Goal: Task Accomplishment & Management: Manage account settings

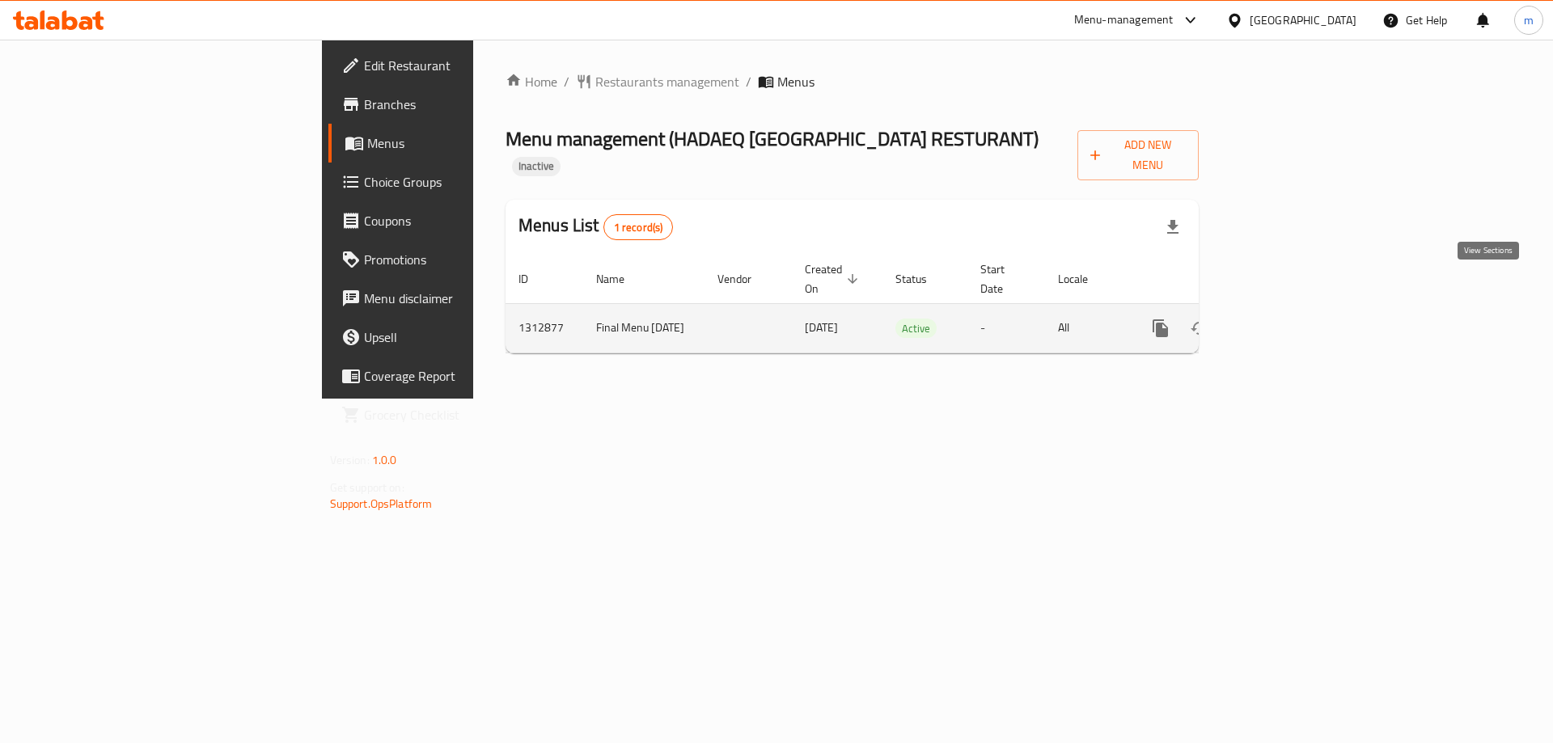
click at [1296, 309] on link "enhanced table" at bounding box center [1277, 328] width 39 height 39
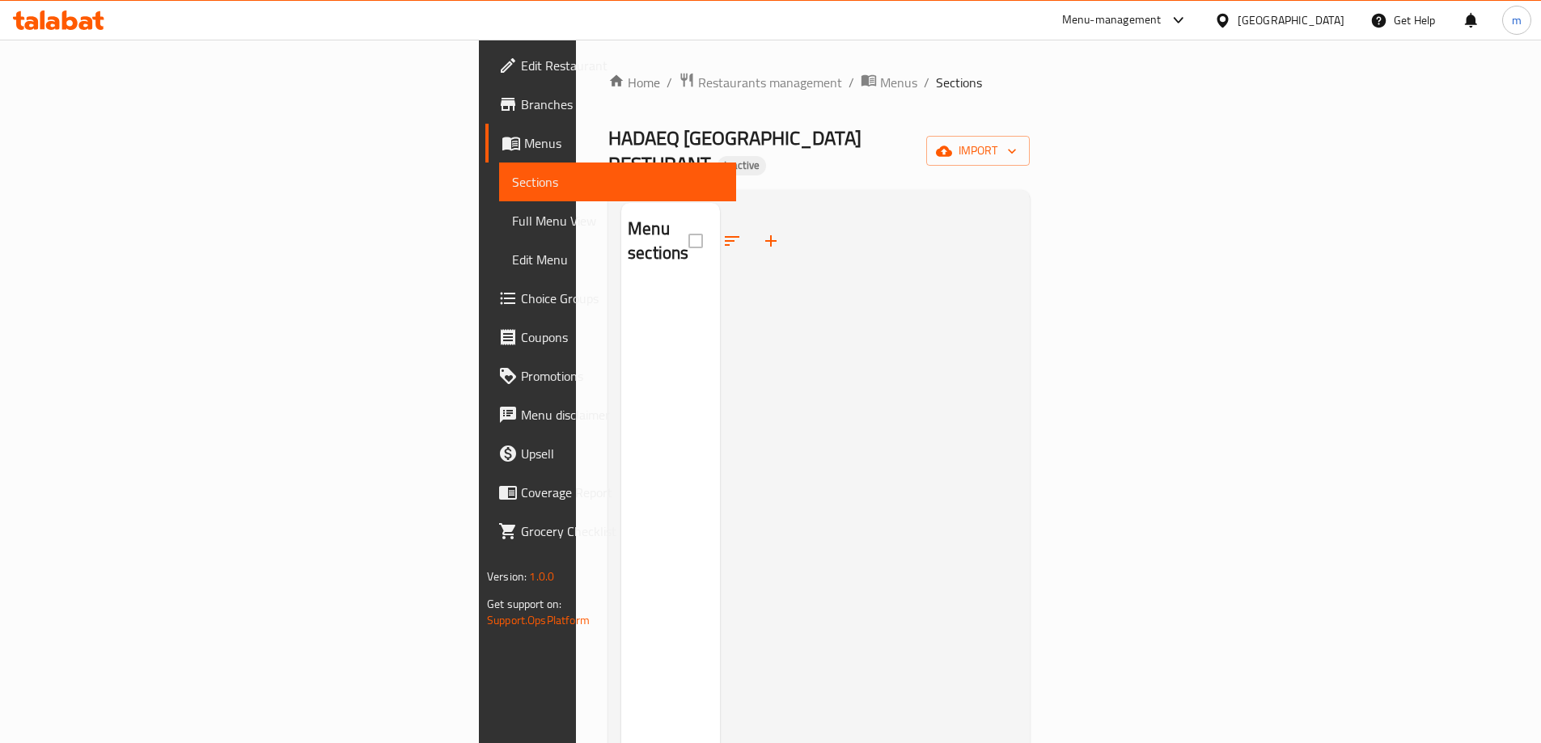
click at [512, 181] on span "Sections" at bounding box center [617, 181] width 211 height 19
click at [524, 144] on span "Menus" at bounding box center [623, 142] width 199 height 19
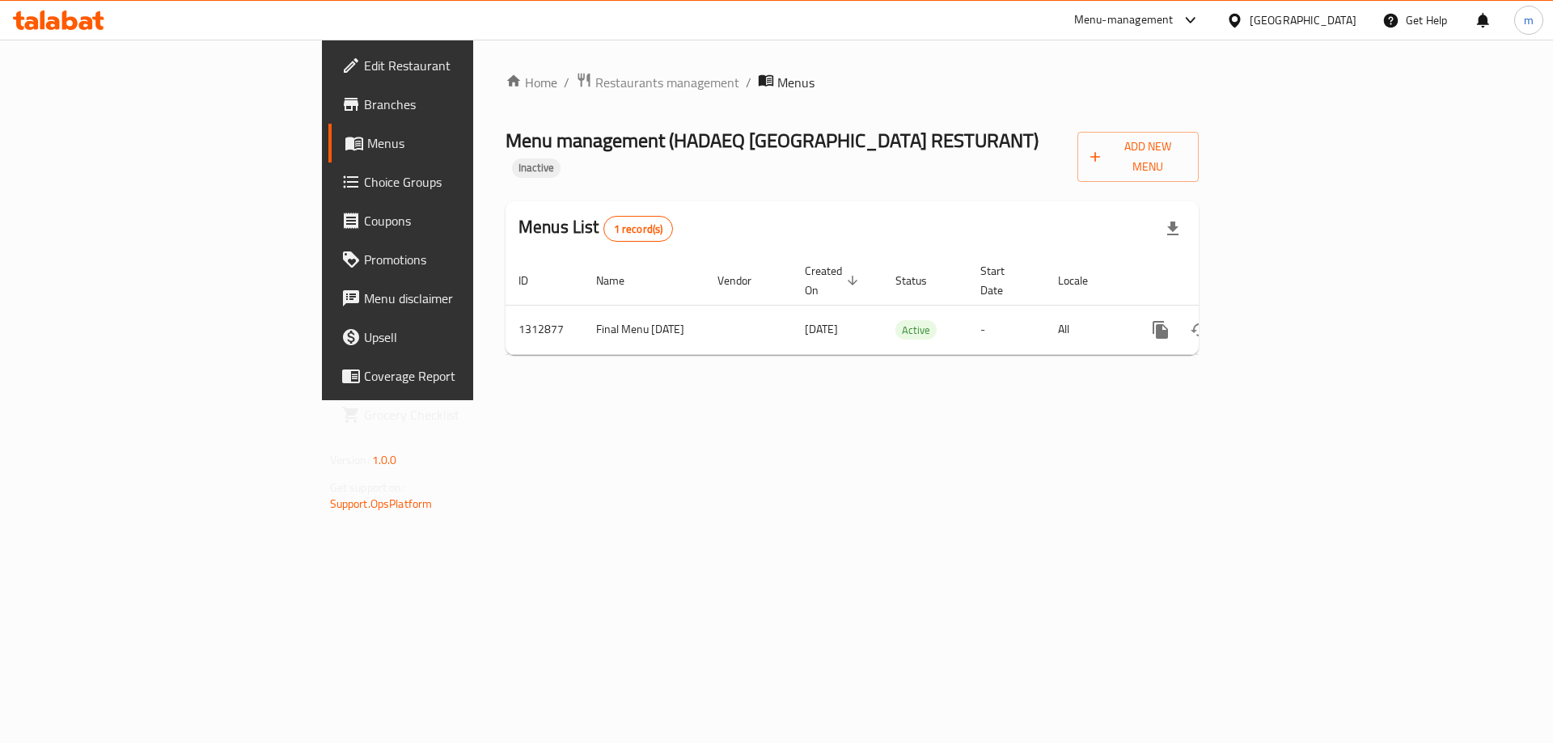
click at [364, 177] on span "Choice Groups" at bounding box center [466, 181] width 205 height 19
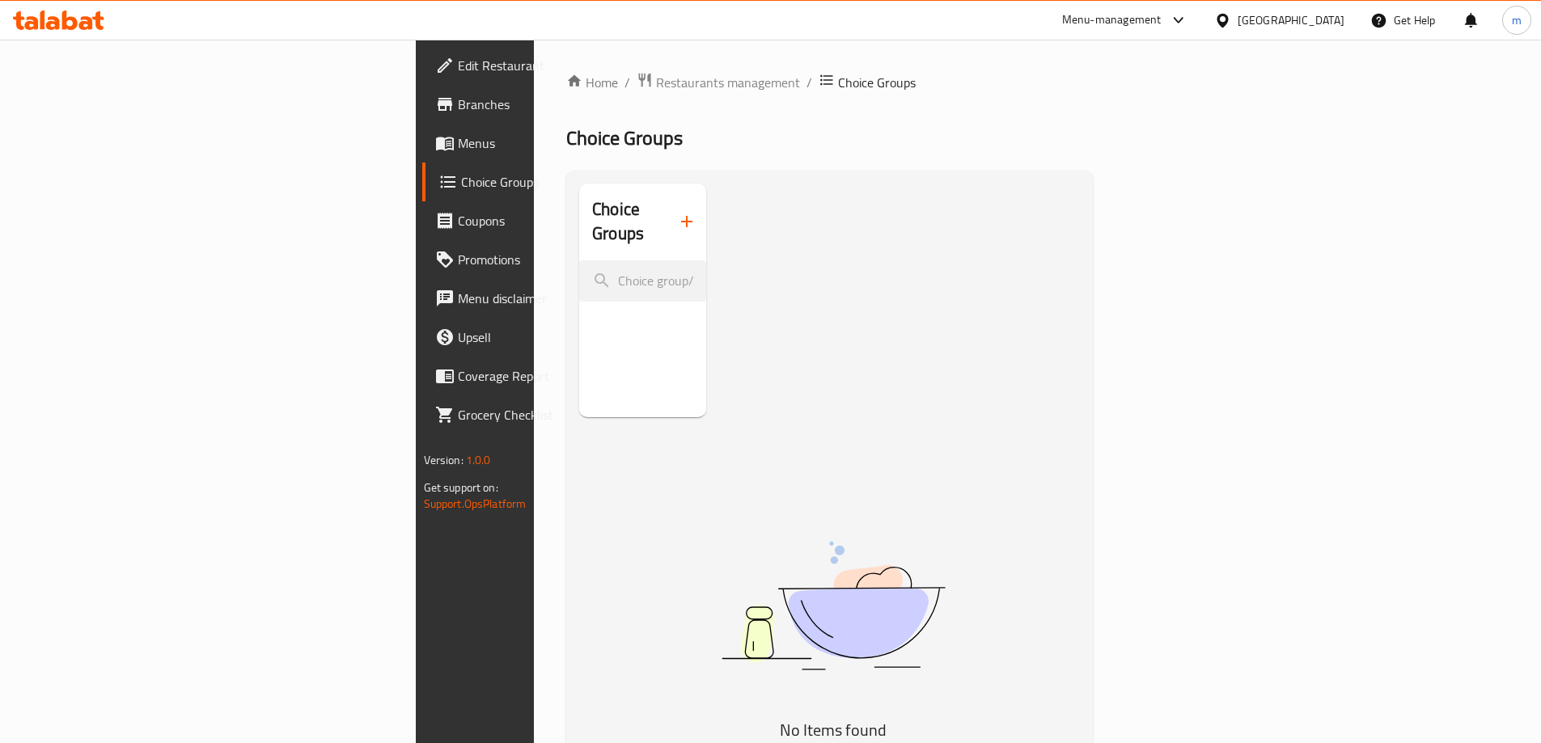
click at [458, 149] on span "Menus" at bounding box center [559, 142] width 202 height 19
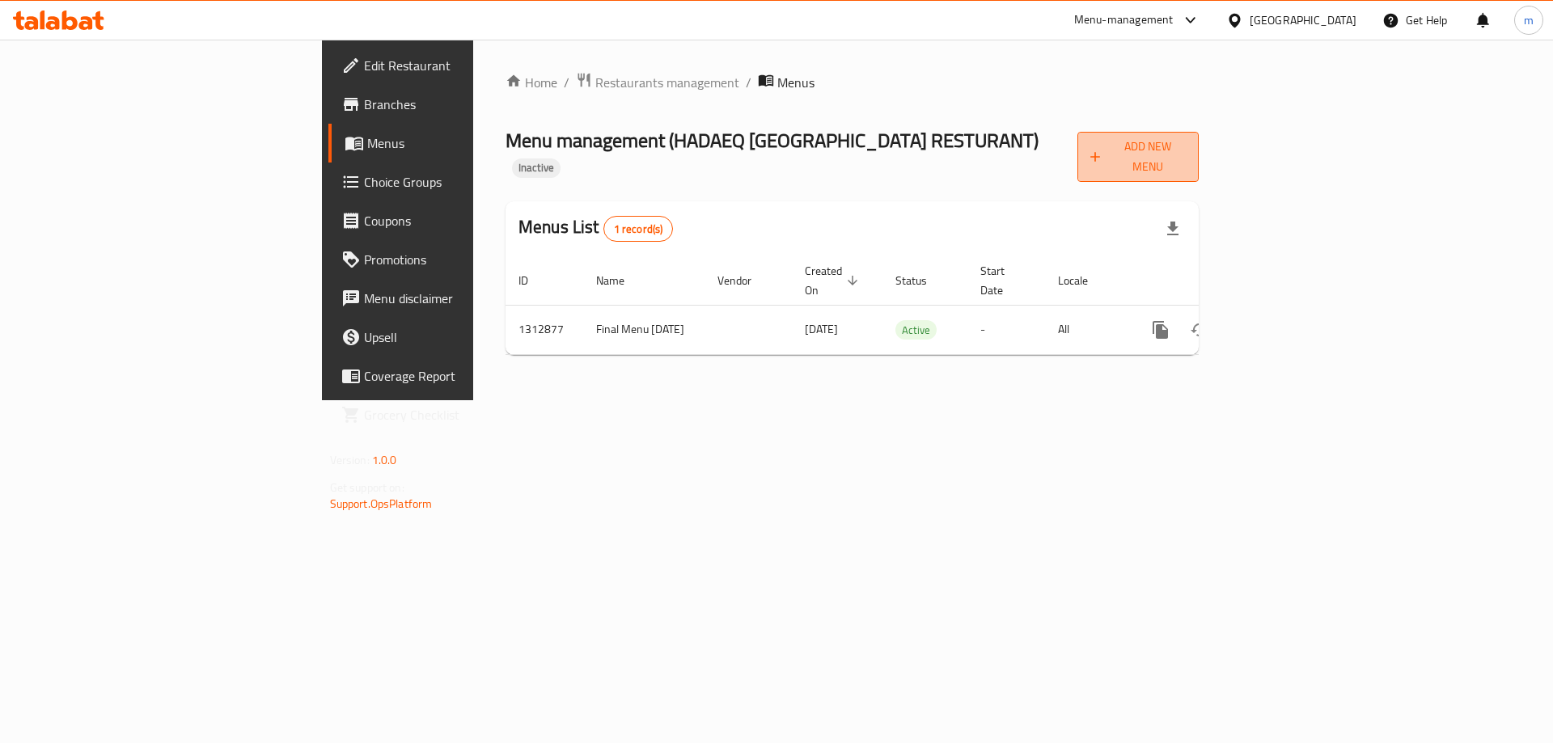
click at [1186, 153] on span "Add New Menu" at bounding box center [1138, 157] width 96 height 40
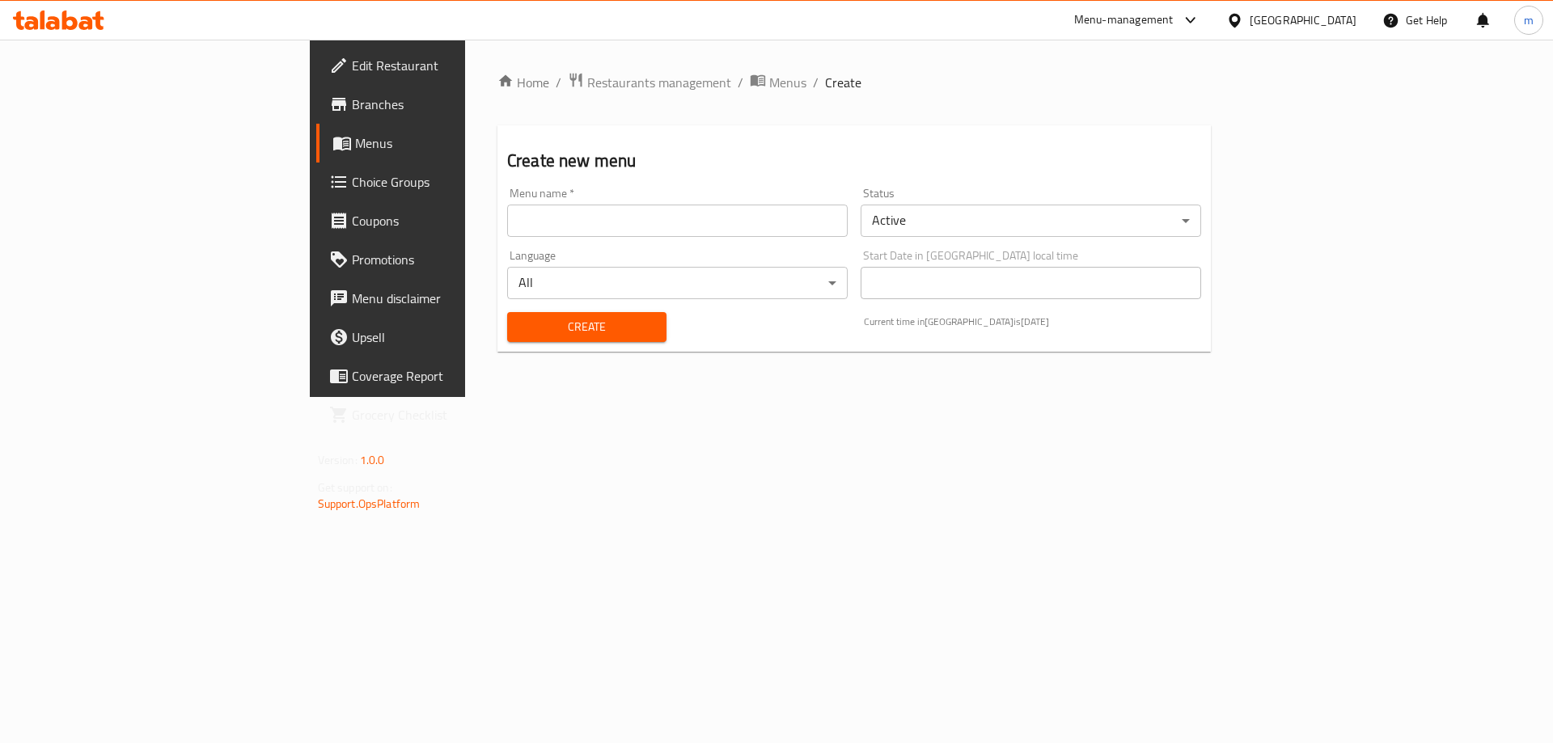
click at [583, 226] on input "text" at bounding box center [677, 221] width 340 height 32
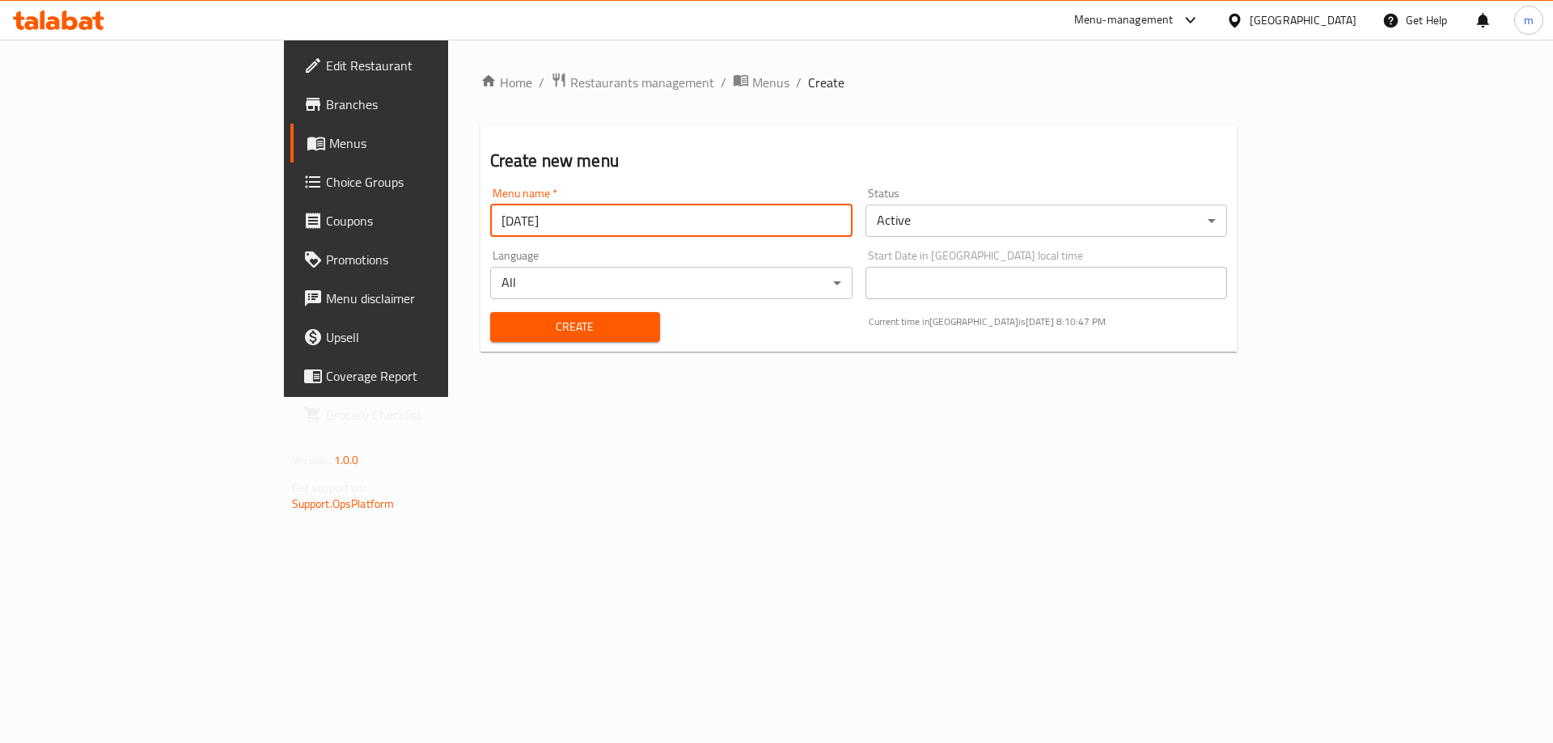
type input "[DATE]"
click at [509, 333] on span "Create" at bounding box center [575, 327] width 144 height 20
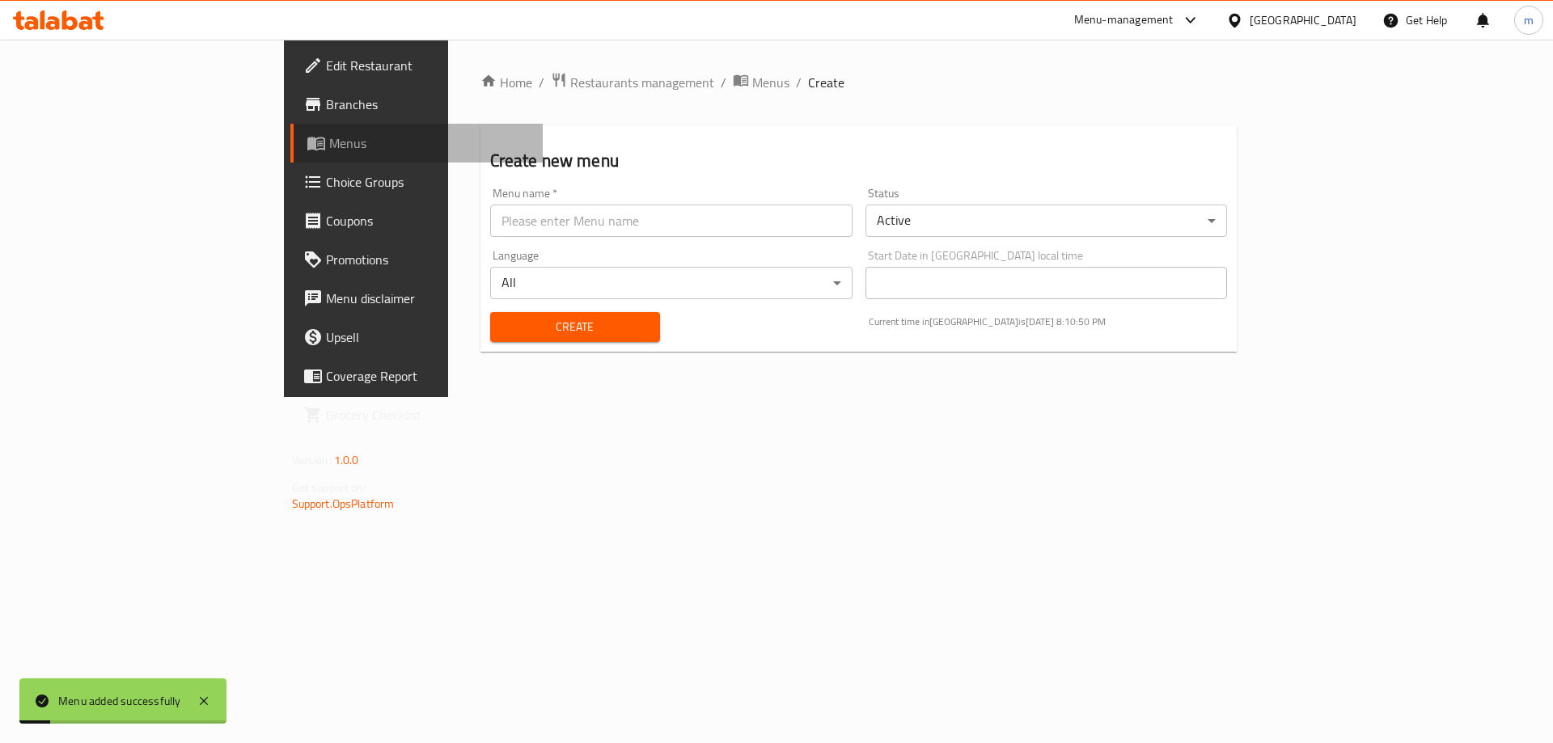
click at [329, 148] on span "Menus" at bounding box center [429, 142] width 201 height 19
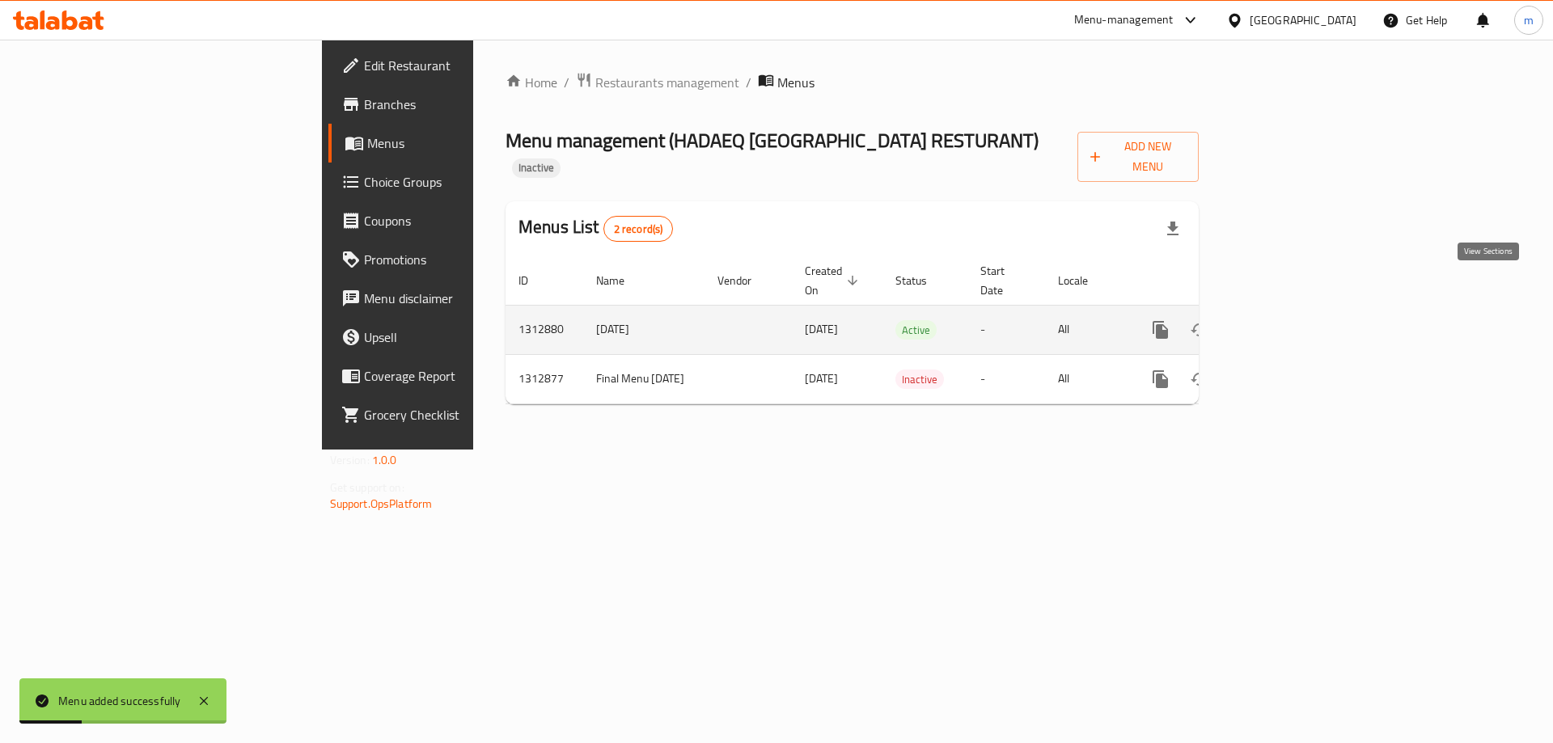
click at [1296, 311] on link "enhanced table" at bounding box center [1277, 330] width 39 height 39
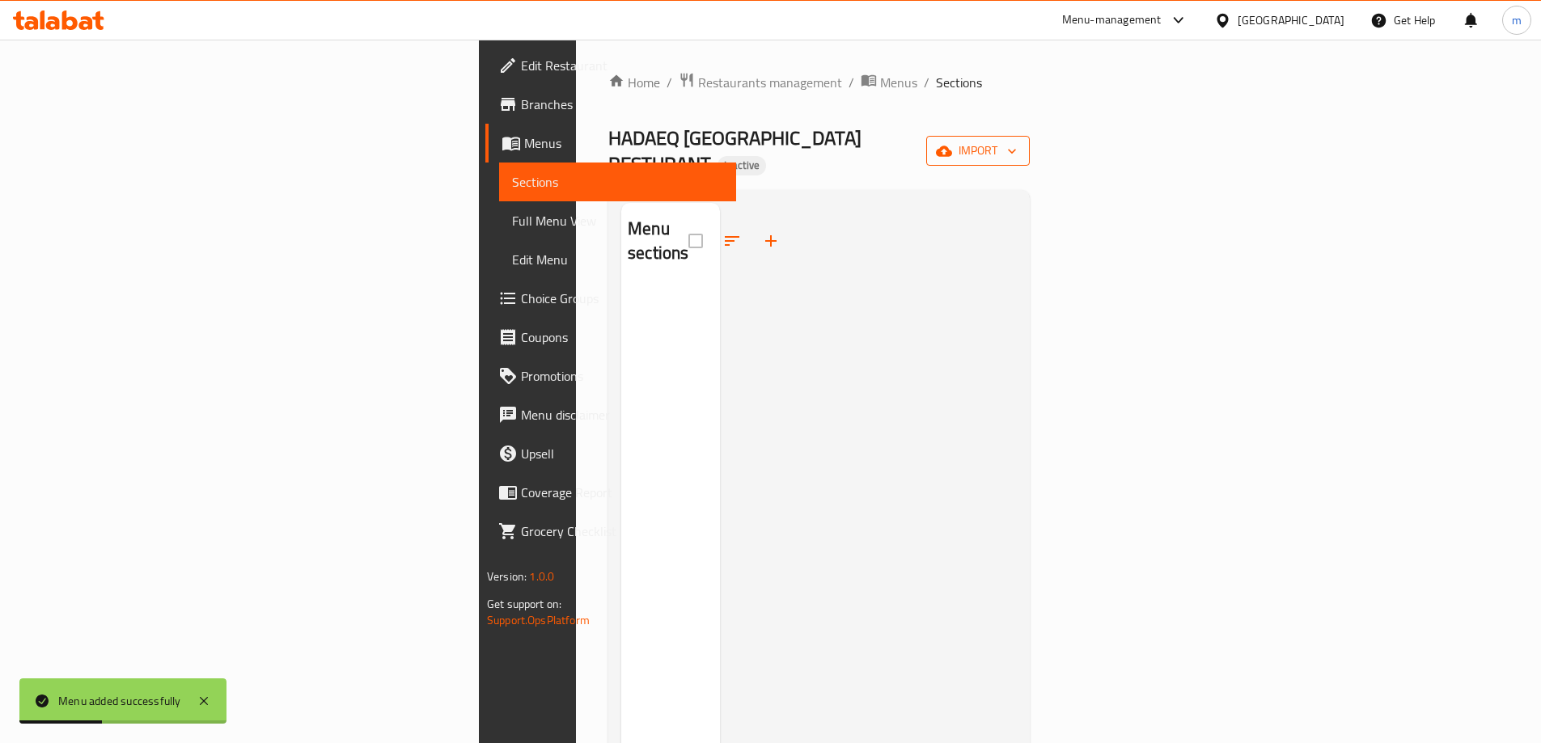
click at [1020, 143] on icon "button" at bounding box center [1012, 151] width 16 height 16
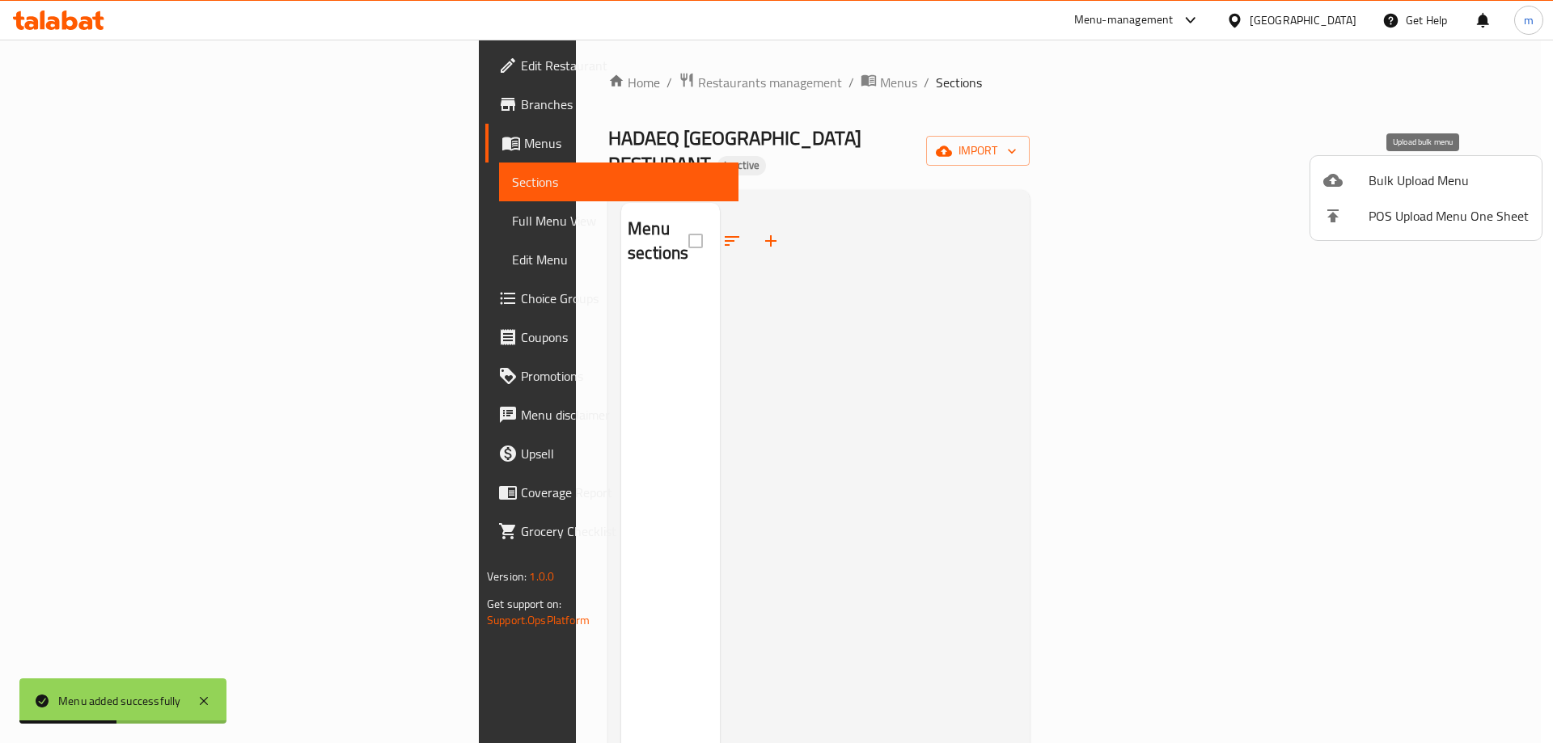
click at [1412, 167] on li "Bulk Upload Menu" at bounding box center [1425, 181] width 231 height 36
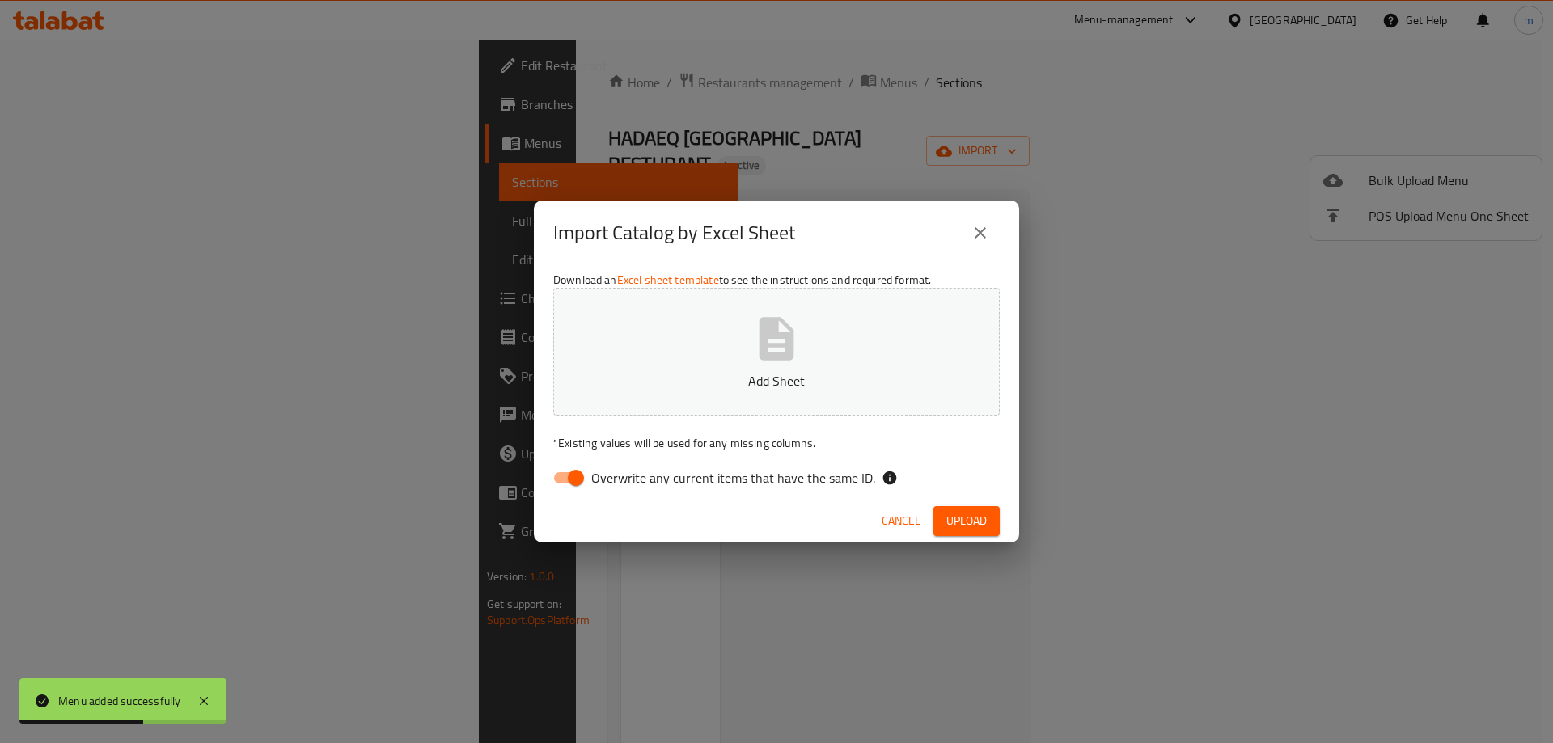
drag, startPoint x: 581, startPoint y: 482, endPoint x: 653, endPoint y: 412, distance: 100.1
click at [580, 481] on input "Overwrite any current items that have the same ID." at bounding box center [576, 478] width 92 height 31
checkbox input "false"
click at [657, 410] on button "Add Sheet" at bounding box center [776, 352] width 446 height 128
click at [983, 527] on span "Upload" at bounding box center [966, 521] width 40 height 20
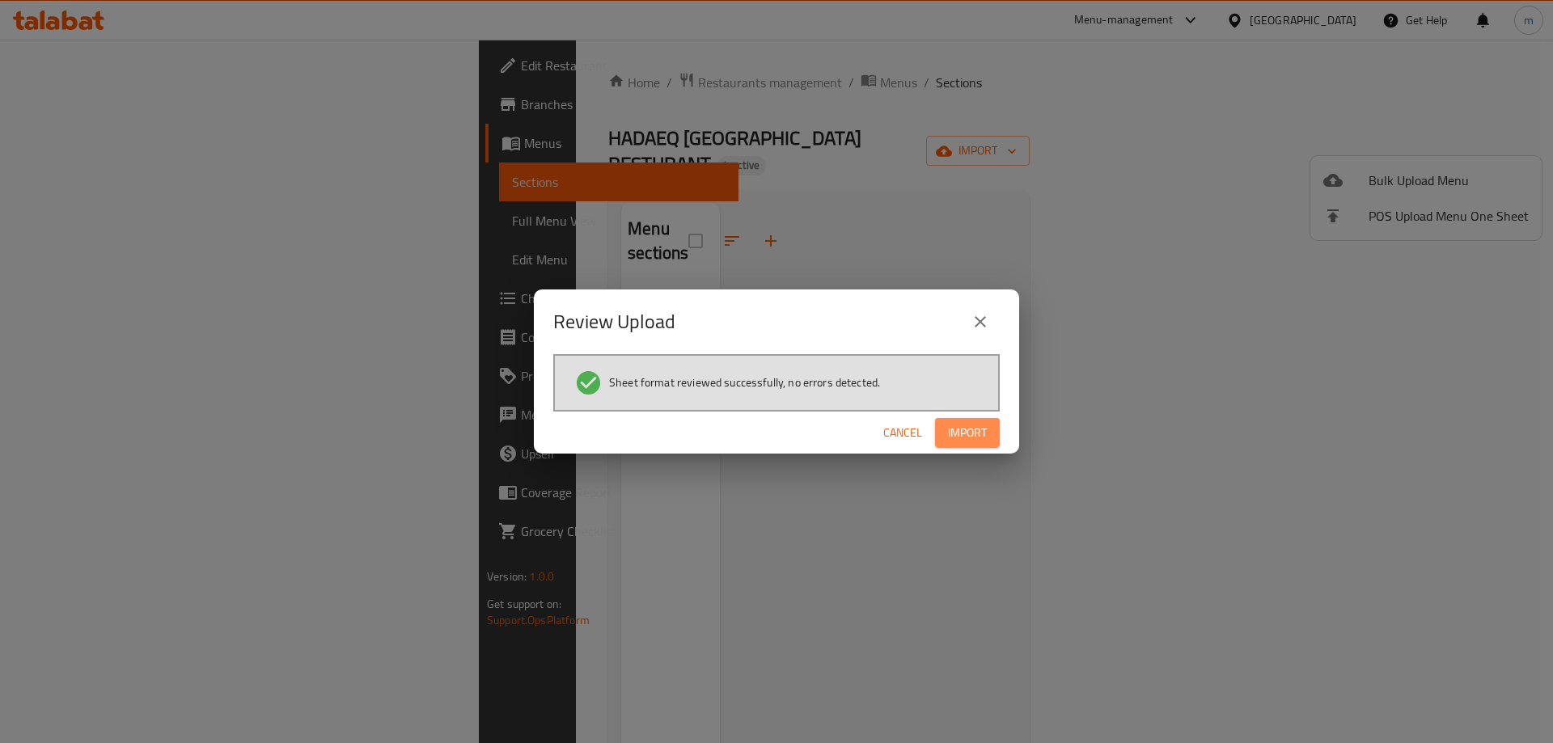
click at [986, 424] on span "Import" at bounding box center [967, 433] width 39 height 20
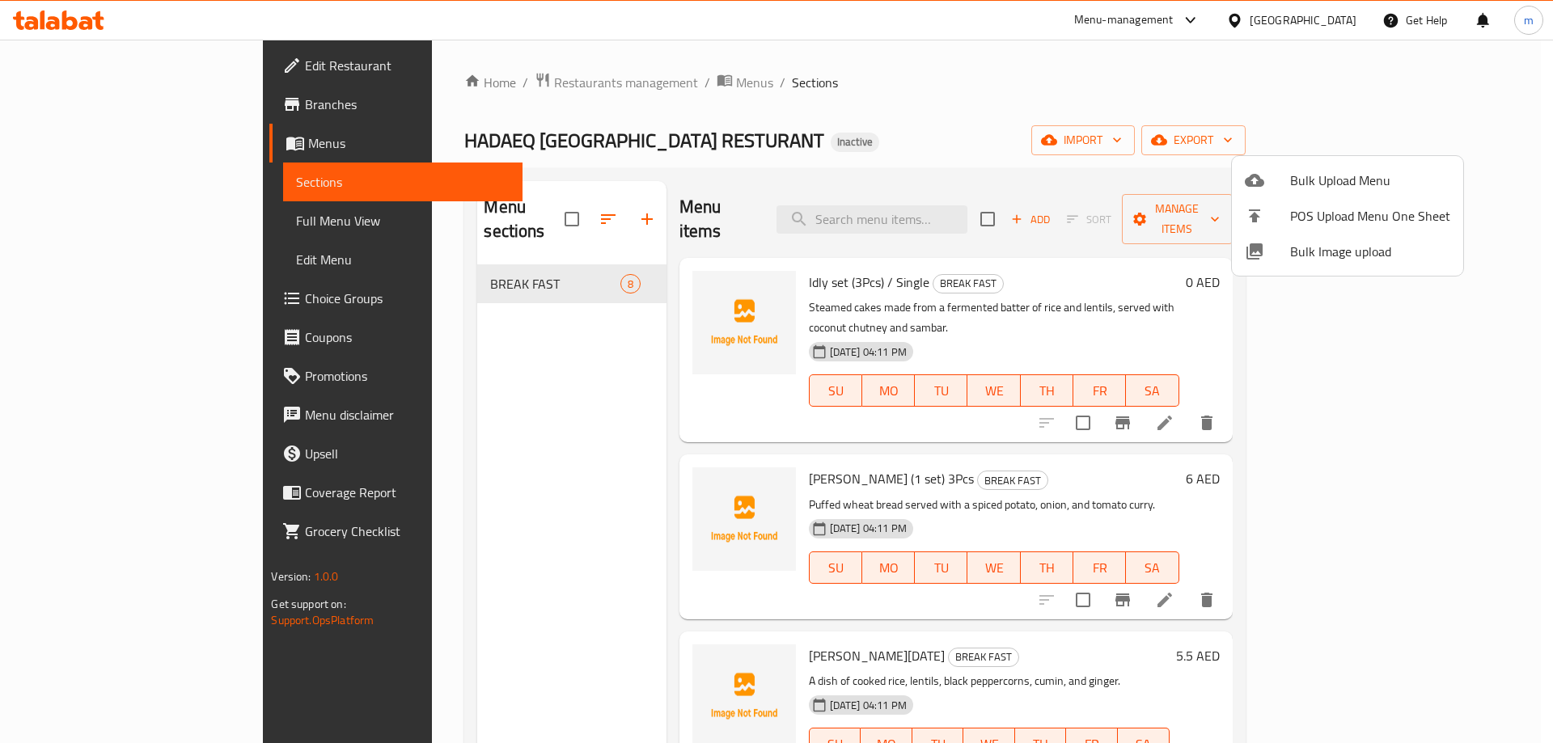
click at [535, 205] on div at bounding box center [776, 371] width 1553 height 743
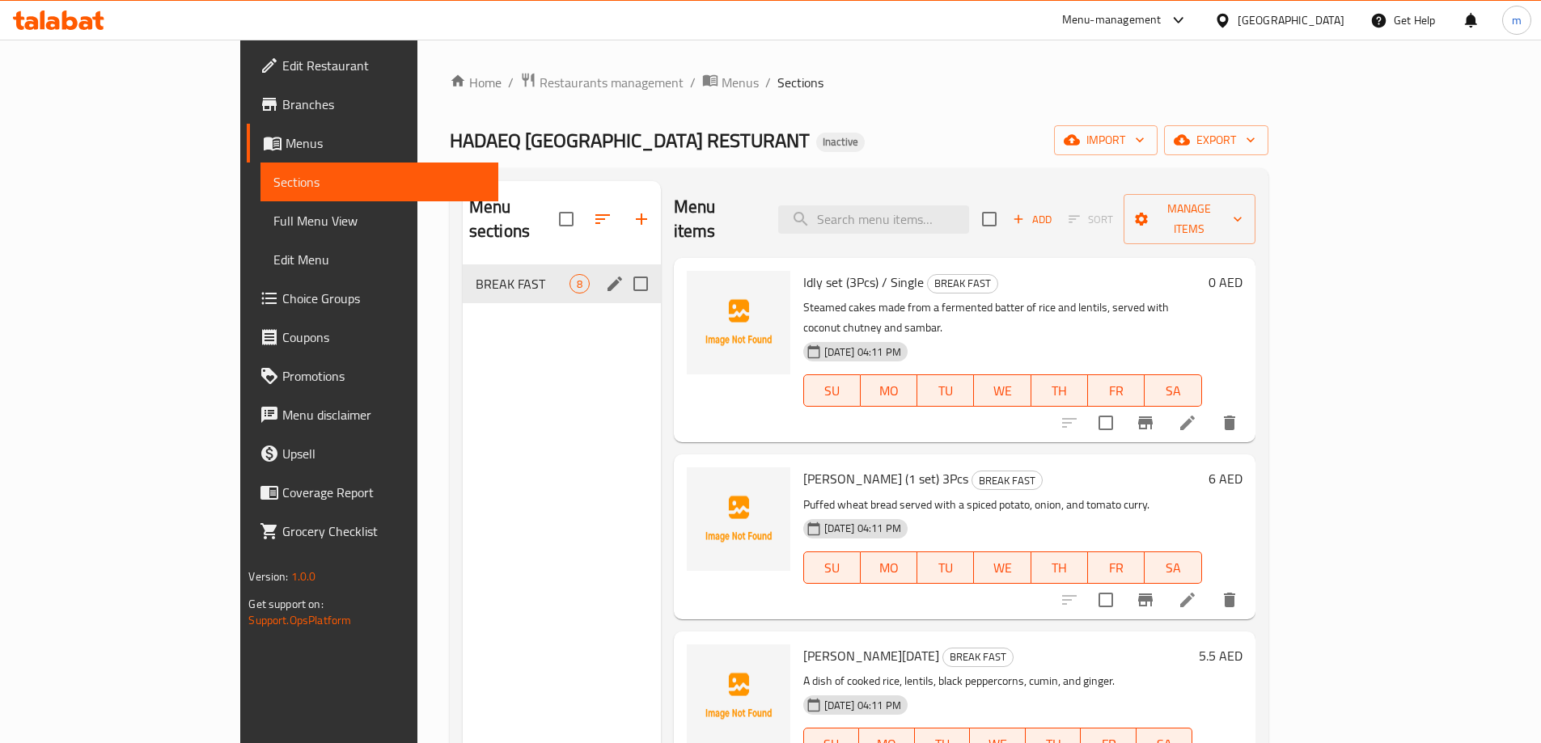
click at [624, 267] on input "Menu sections" at bounding box center [641, 284] width 34 height 34
checkbox input "true"
click at [554, 205] on button "button" at bounding box center [573, 219] width 39 height 39
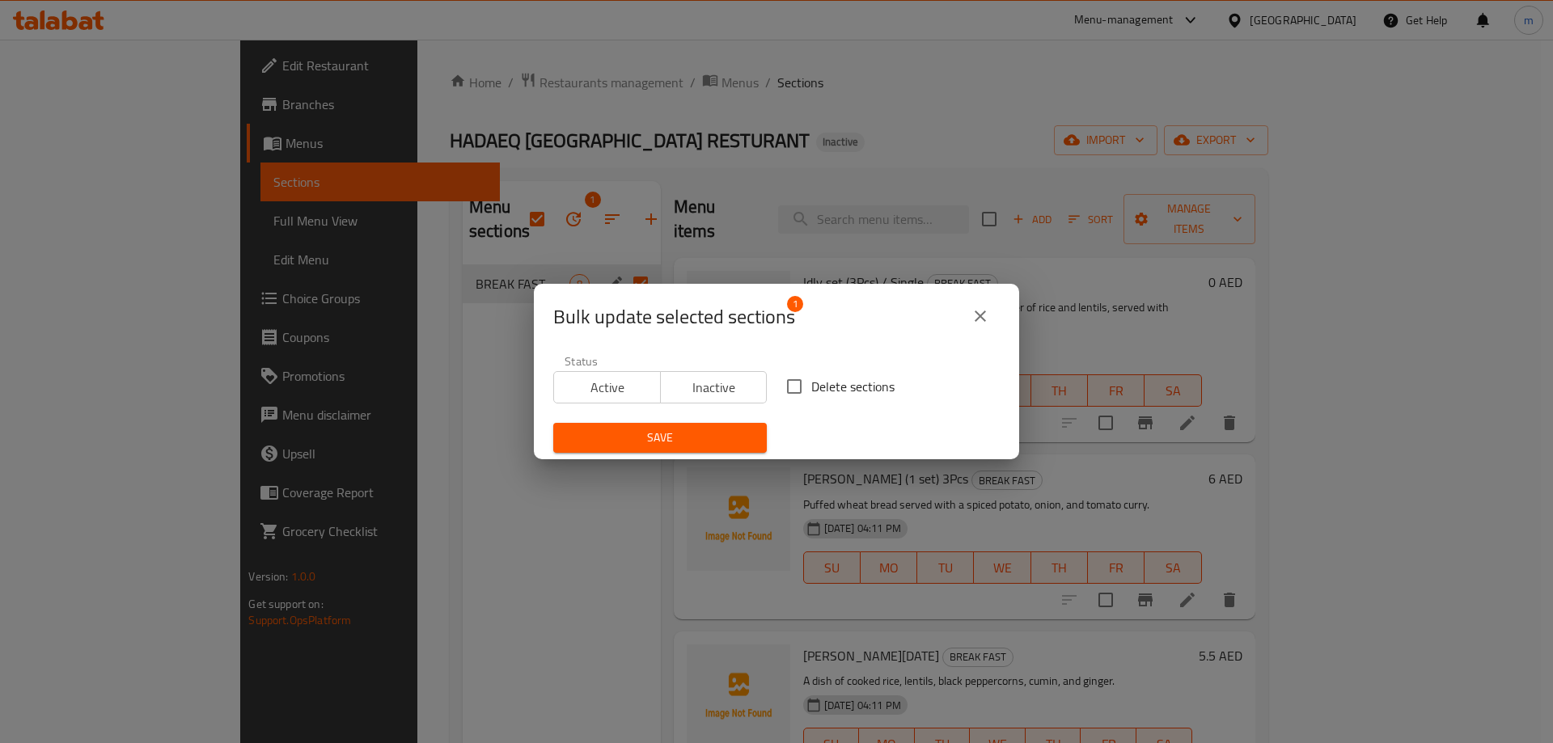
click at [436, 328] on div "Bulk update selected sections 1 Status Active Inactive Delete sections Save" at bounding box center [776, 371] width 1553 height 743
click at [989, 309] on icon "close" at bounding box center [979, 316] width 19 height 19
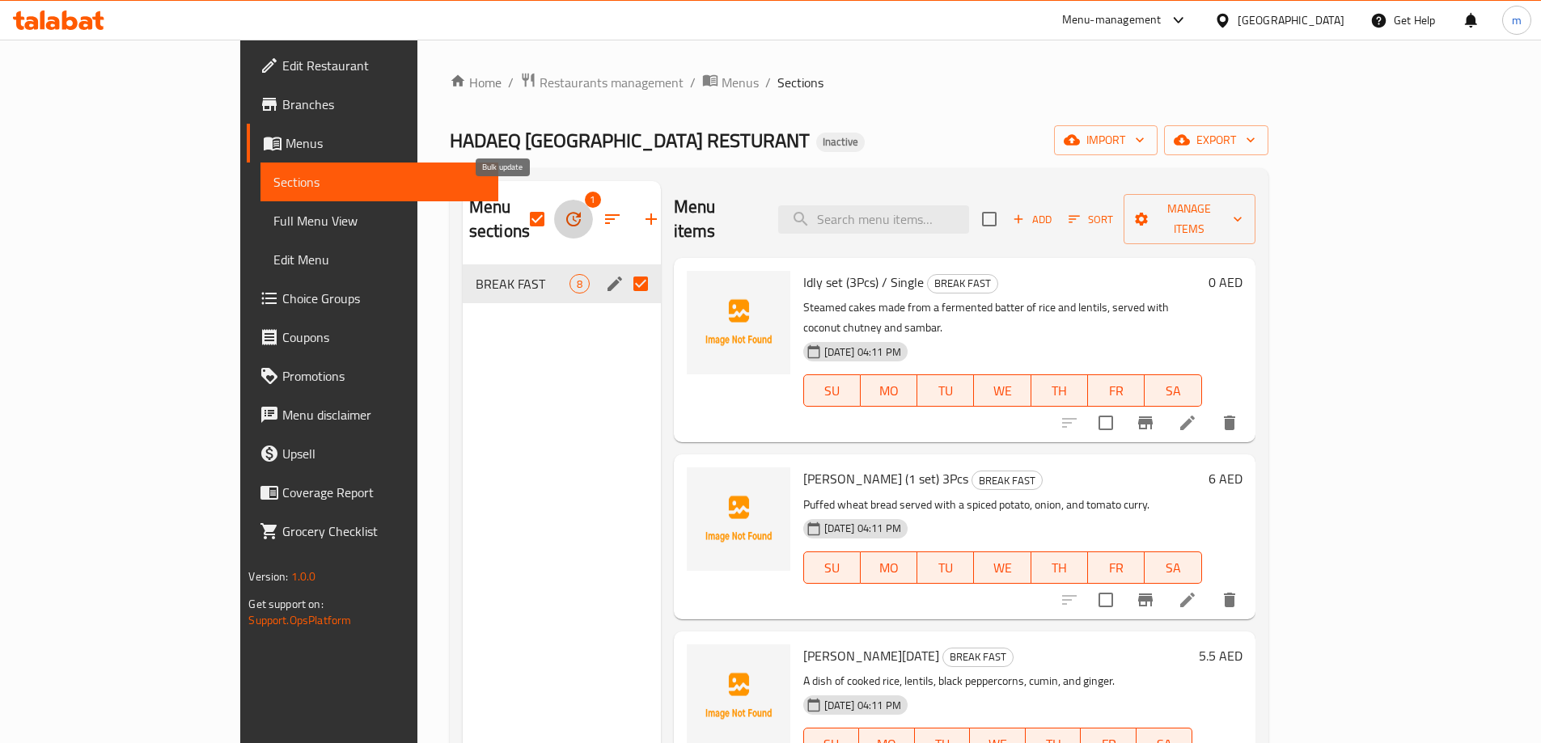
click at [564, 209] on icon "button" at bounding box center [573, 218] width 19 height 19
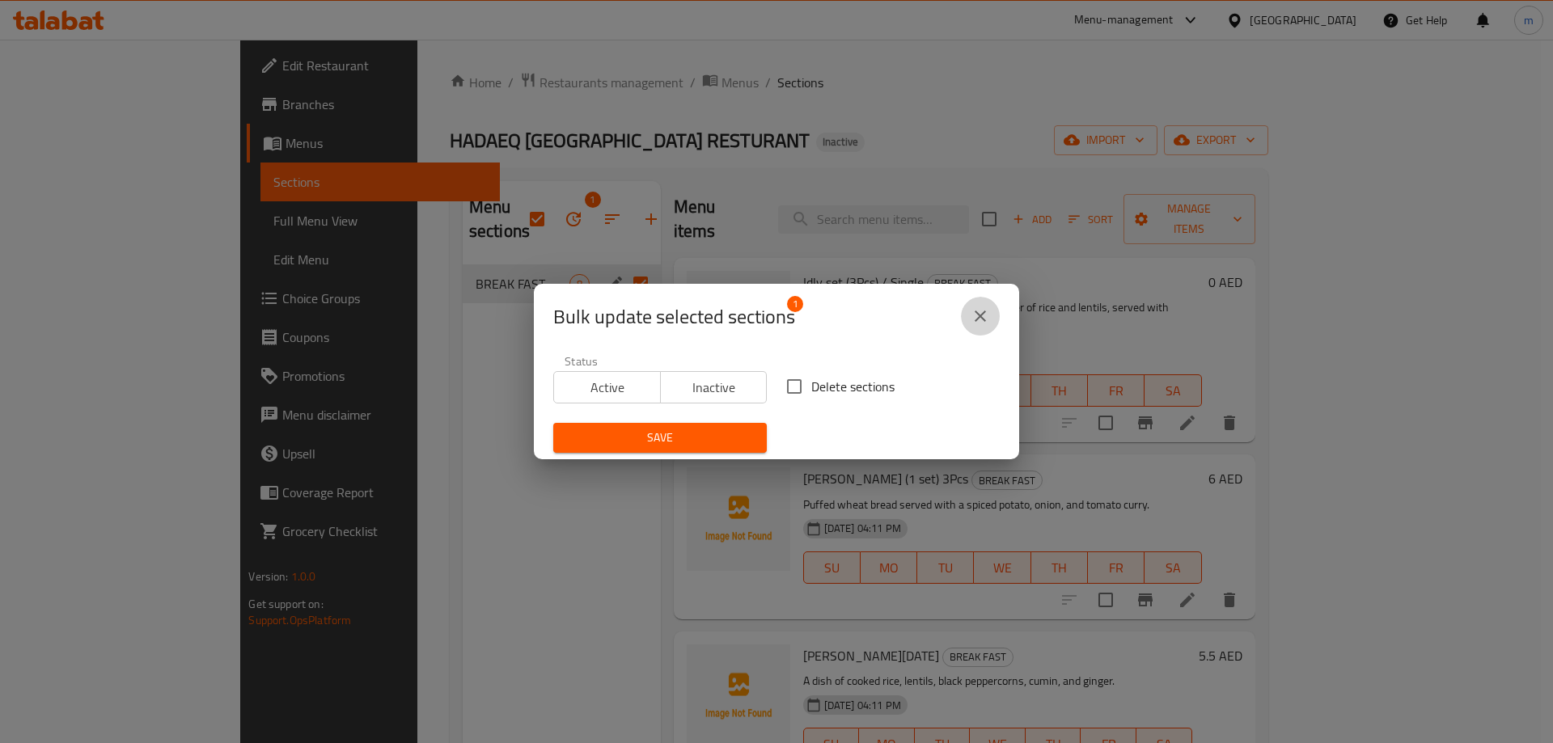
click at [985, 308] on icon "close" at bounding box center [979, 316] width 19 height 19
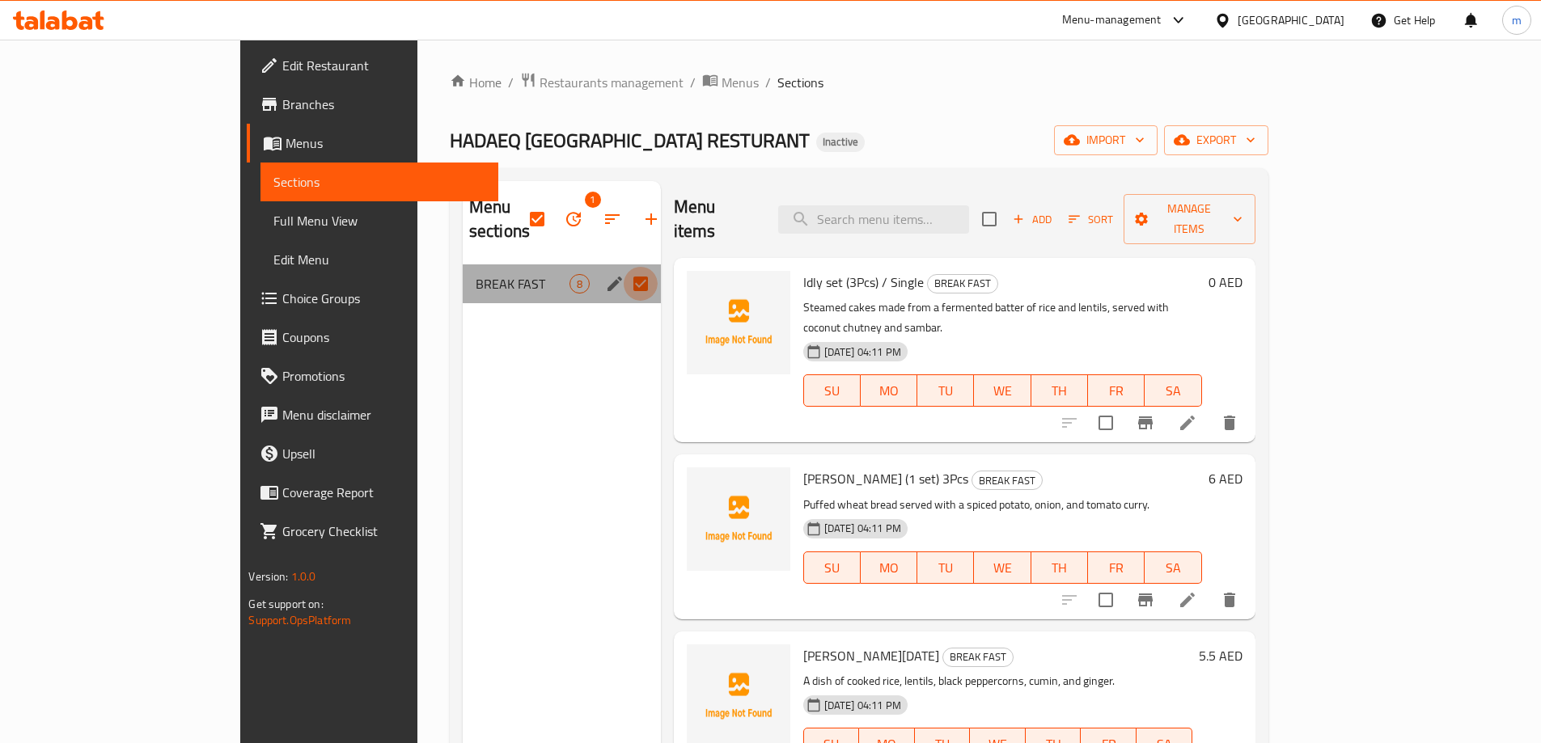
click at [624, 267] on input "Menu sections" at bounding box center [641, 284] width 34 height 34
checkbox input "false"
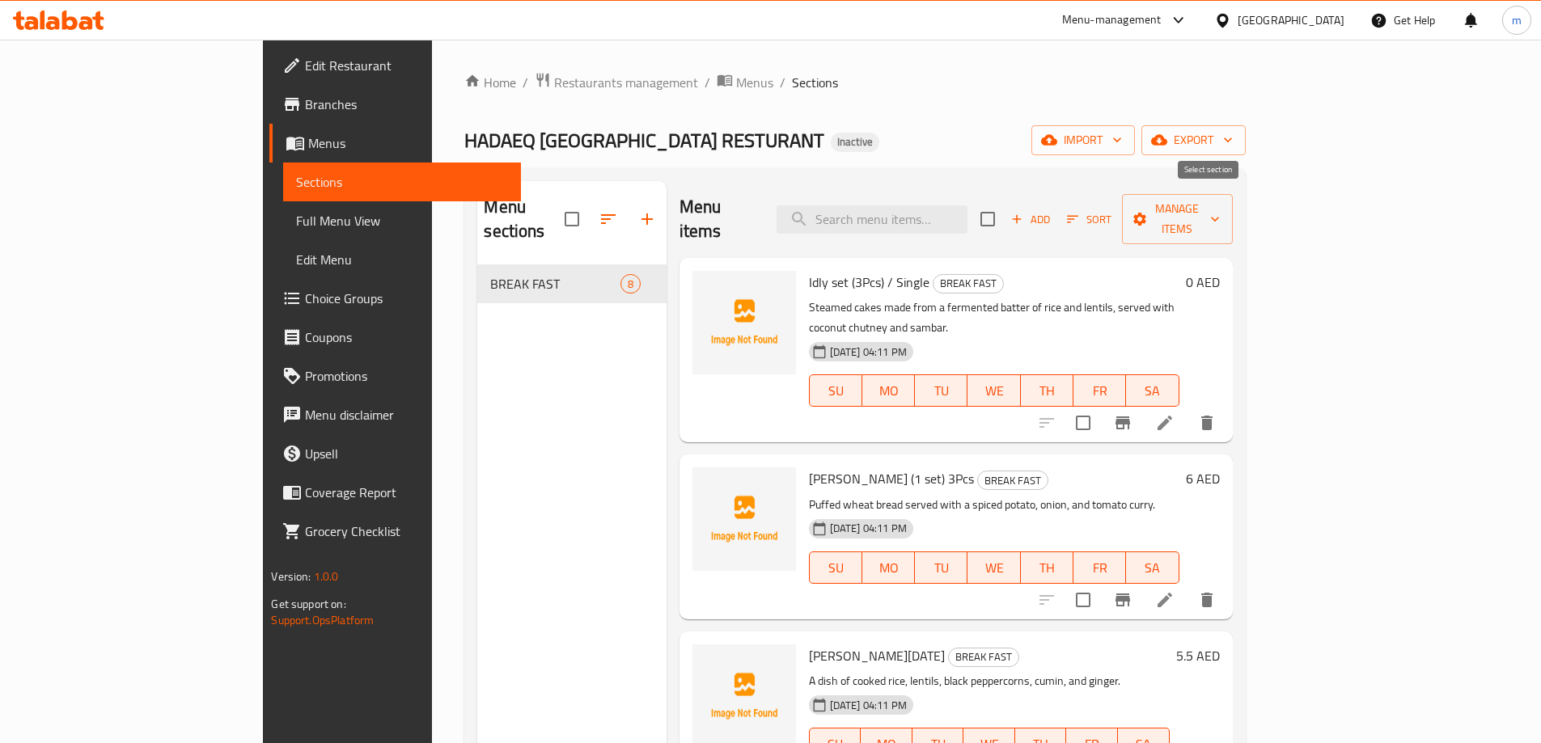
click at [1004, 210] on input "checkbox" at bounding box center [987, 219] width 34 height 34
checkbox input "true"
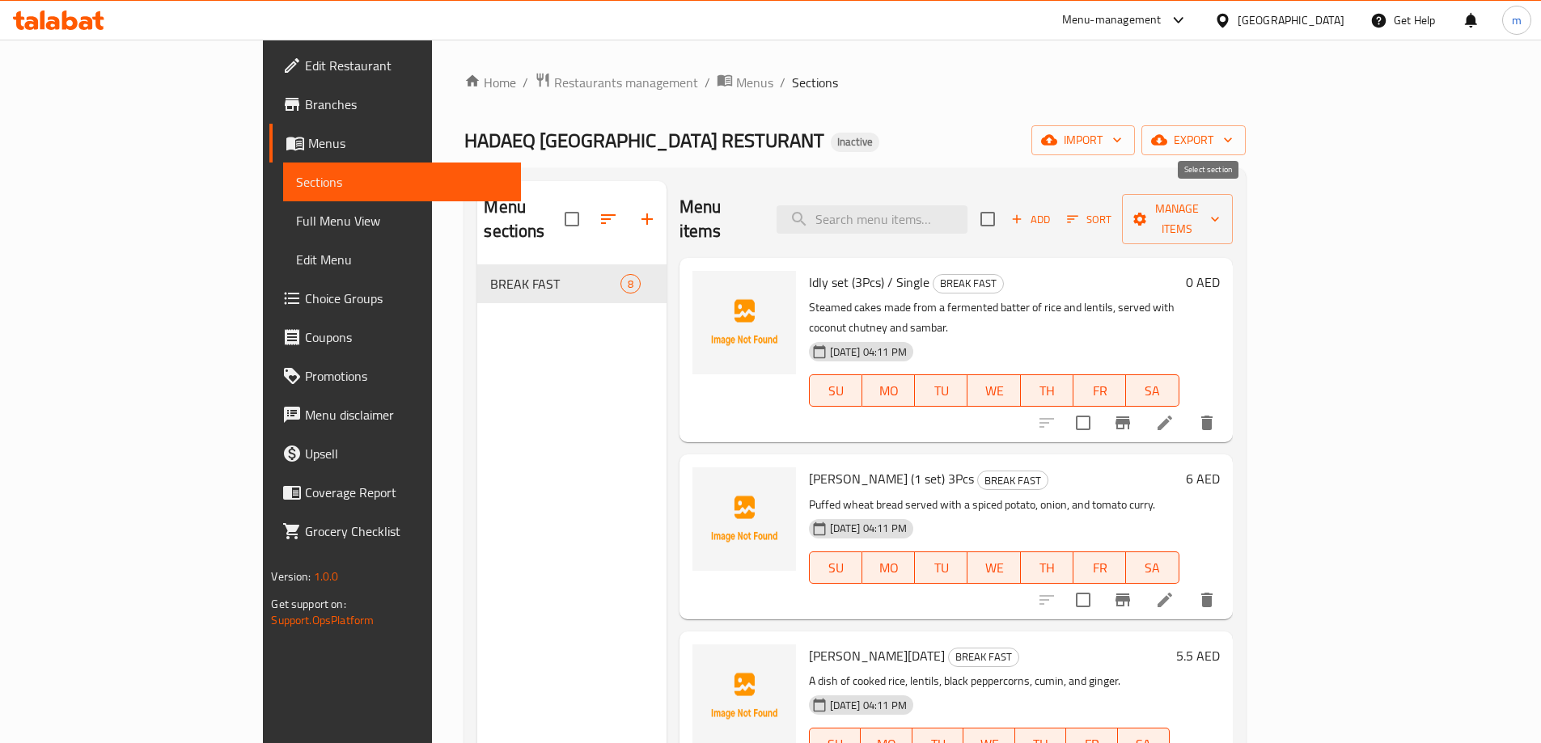
checkbox input "true"
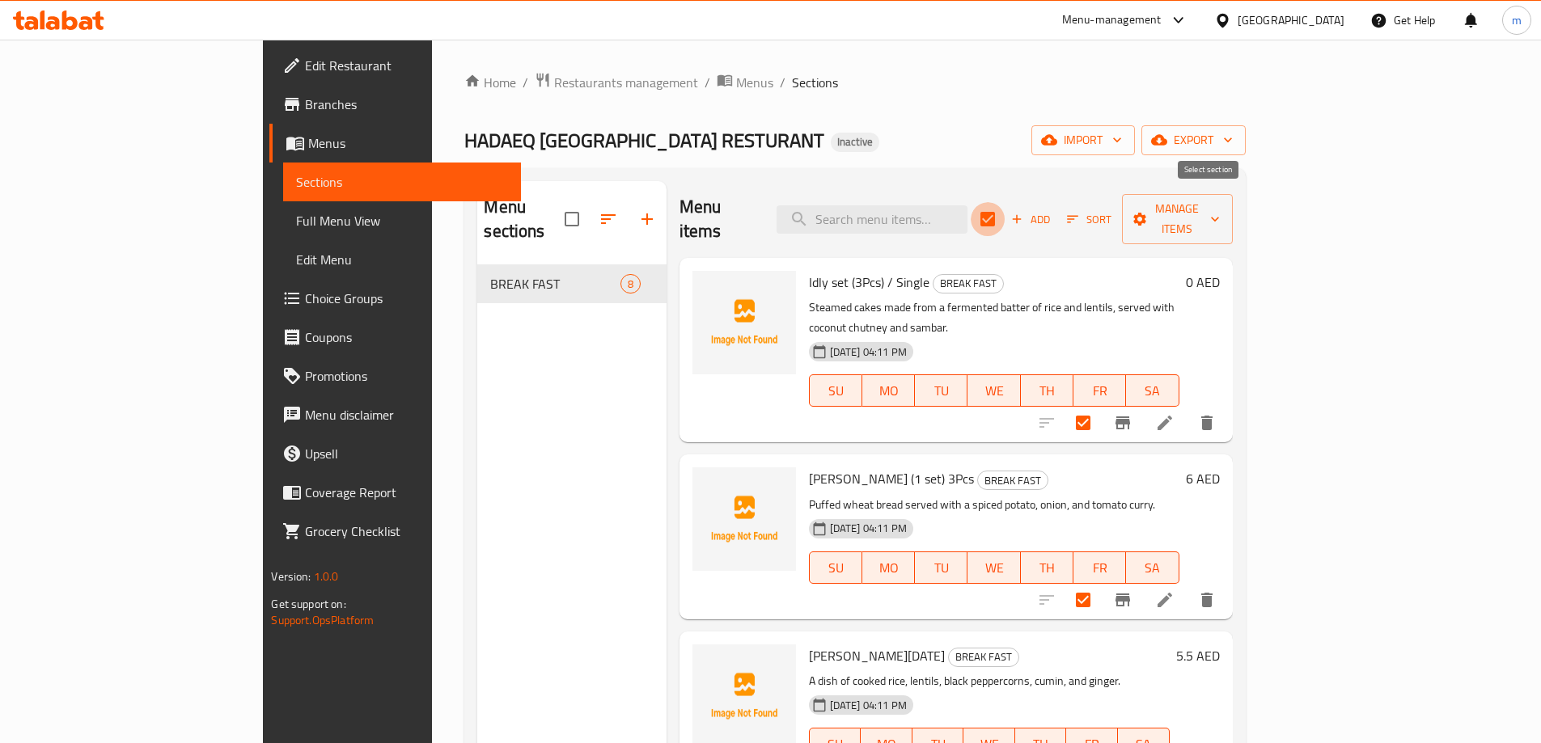
click at [1004, 214] on input "checkbox" at bounding box center [987, 219] width 34 height 34
checkbox input "false"
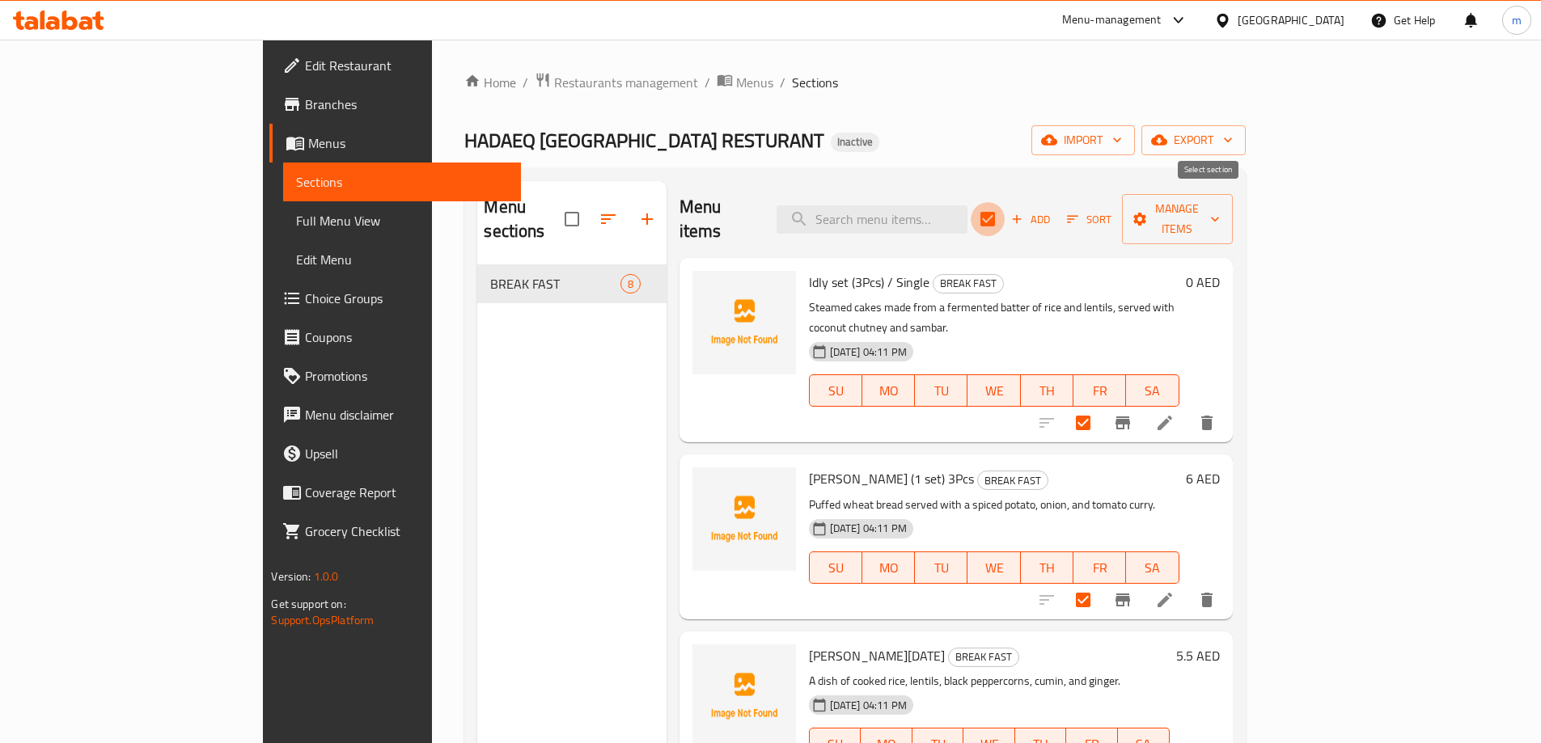
checkbox input "false"
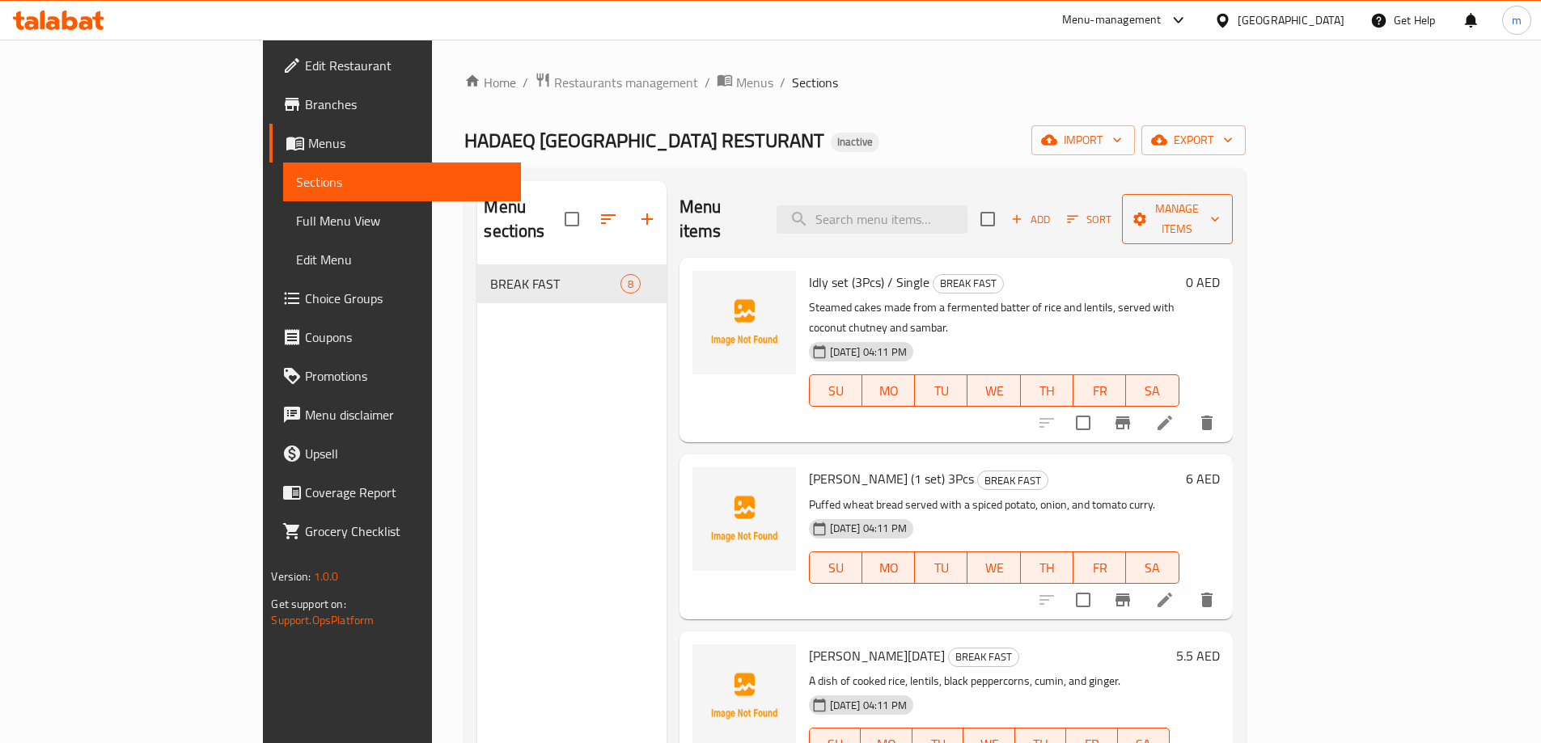
click at [1232, 218] on button "Manage items" at bounding box center [1177, 219] width 110 height 50
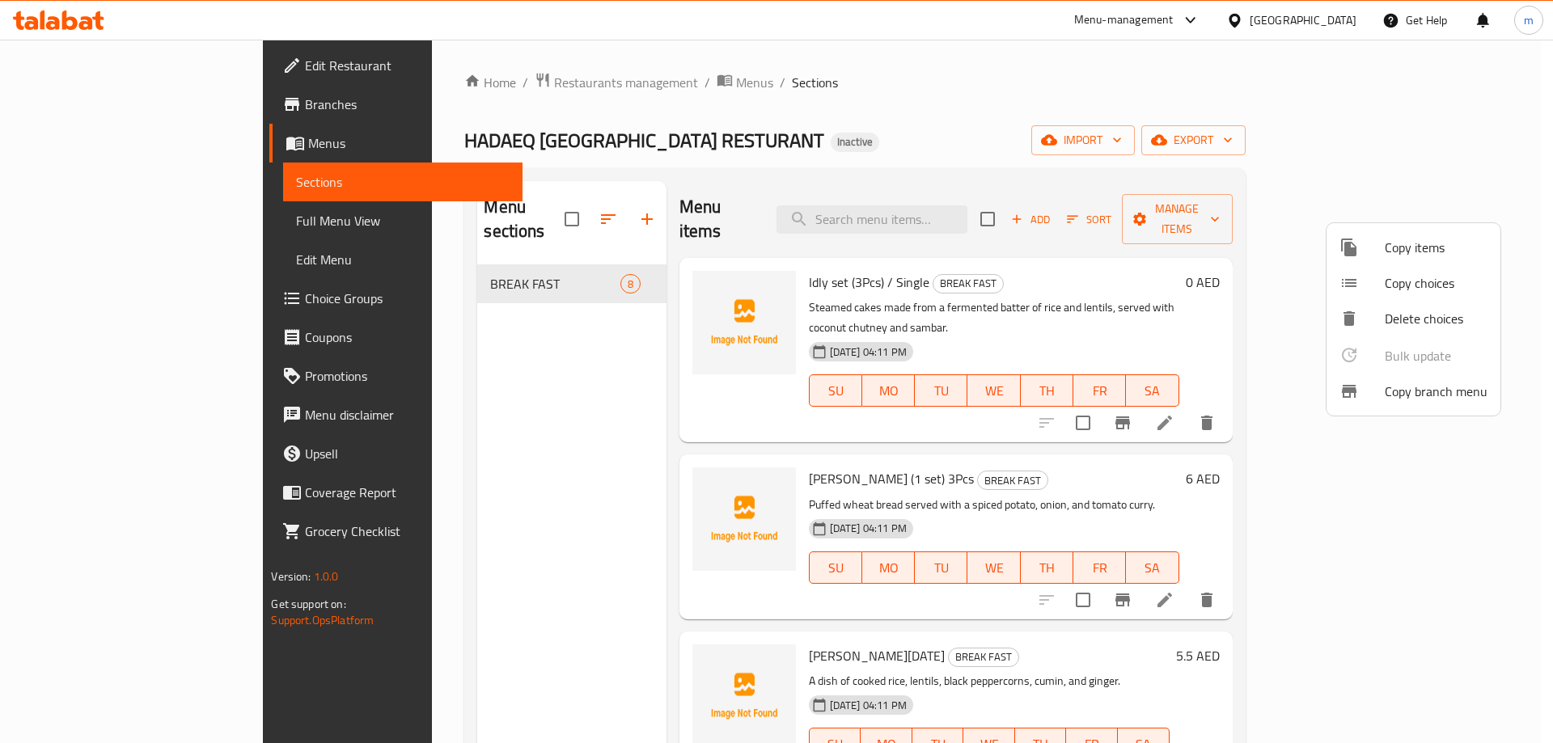
click at [1214, 209] on div at bounding box center [776, 371] width 1553 height 743
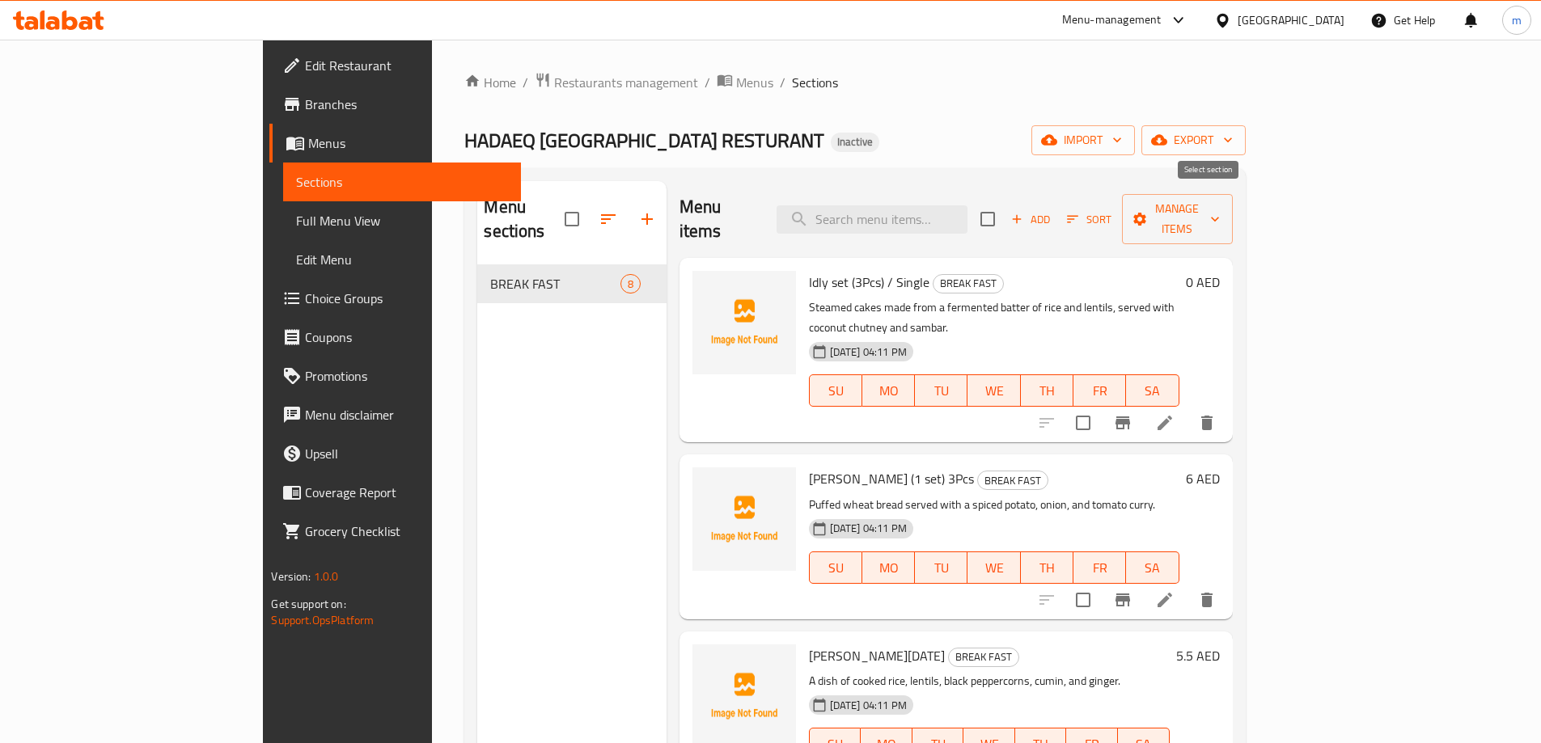
click at [1004, 206] on input "checkbox" at bounding box center [987, 219] width 34 height 34
checkbox input "true"
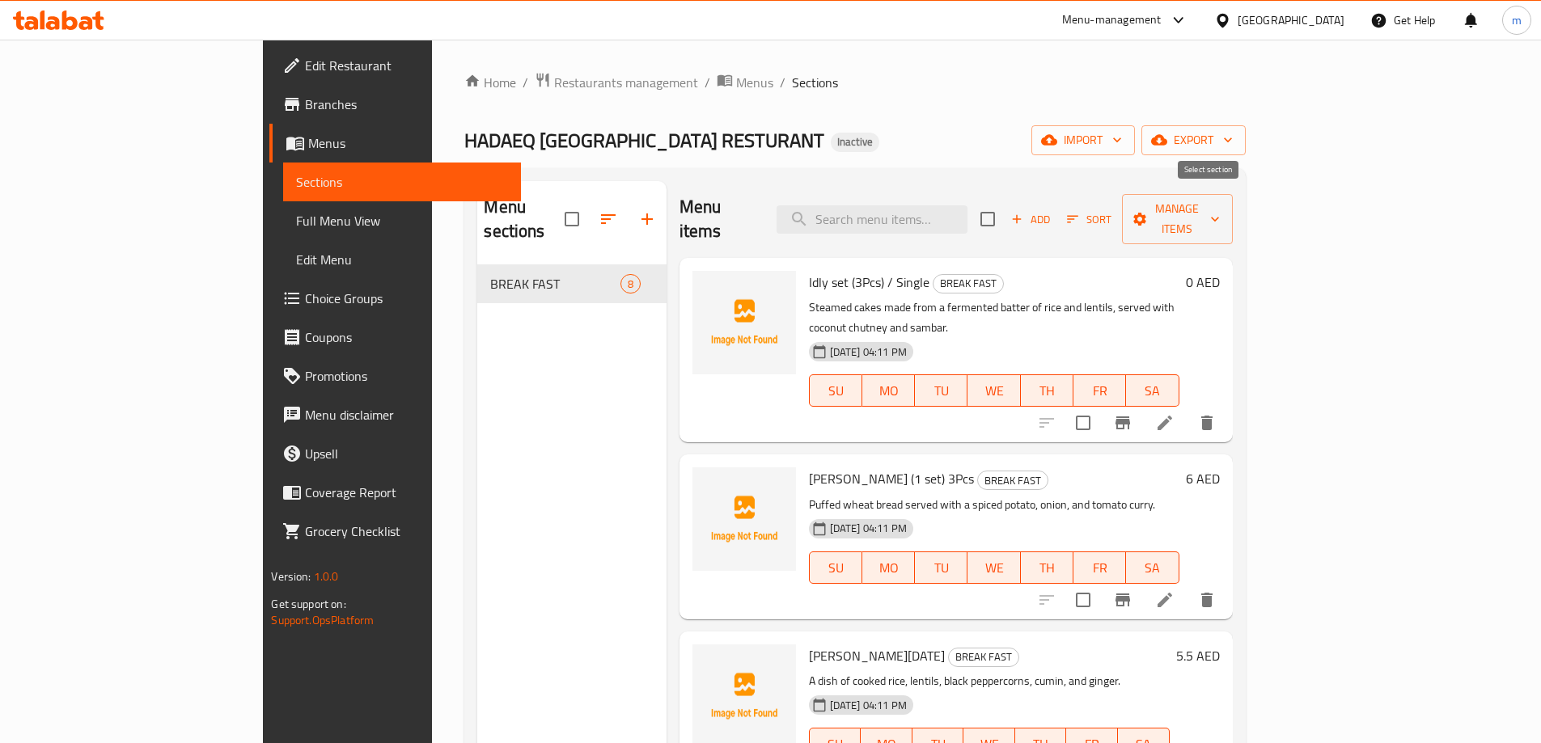
checkbox input "true"
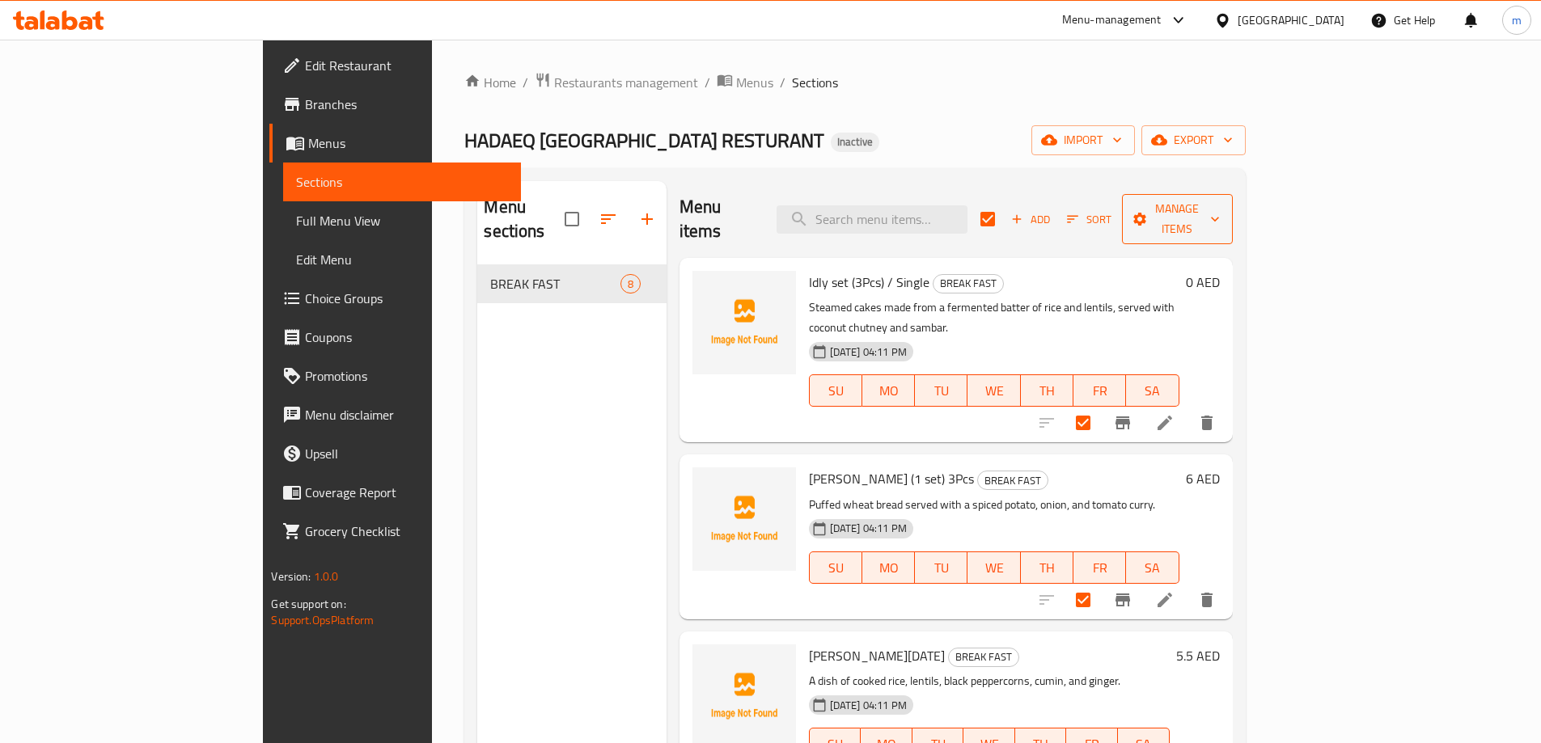
click at [1232, 218] on button "Manage items" at bounding box center [1177, 219] width 110 height 50
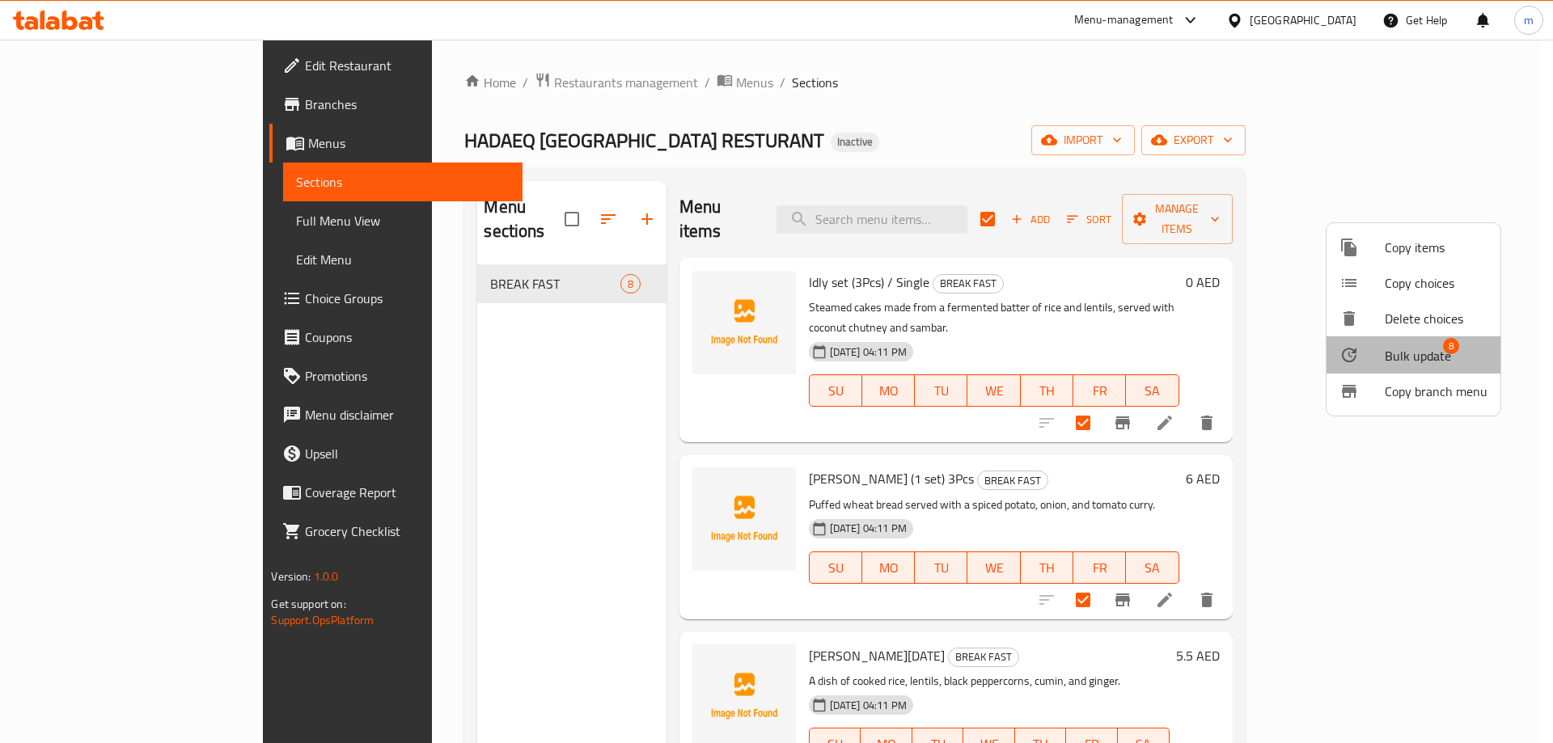
click at [1414, 350] on span "Bulk update" at bounding box center [1418, 355] width 66 height 19
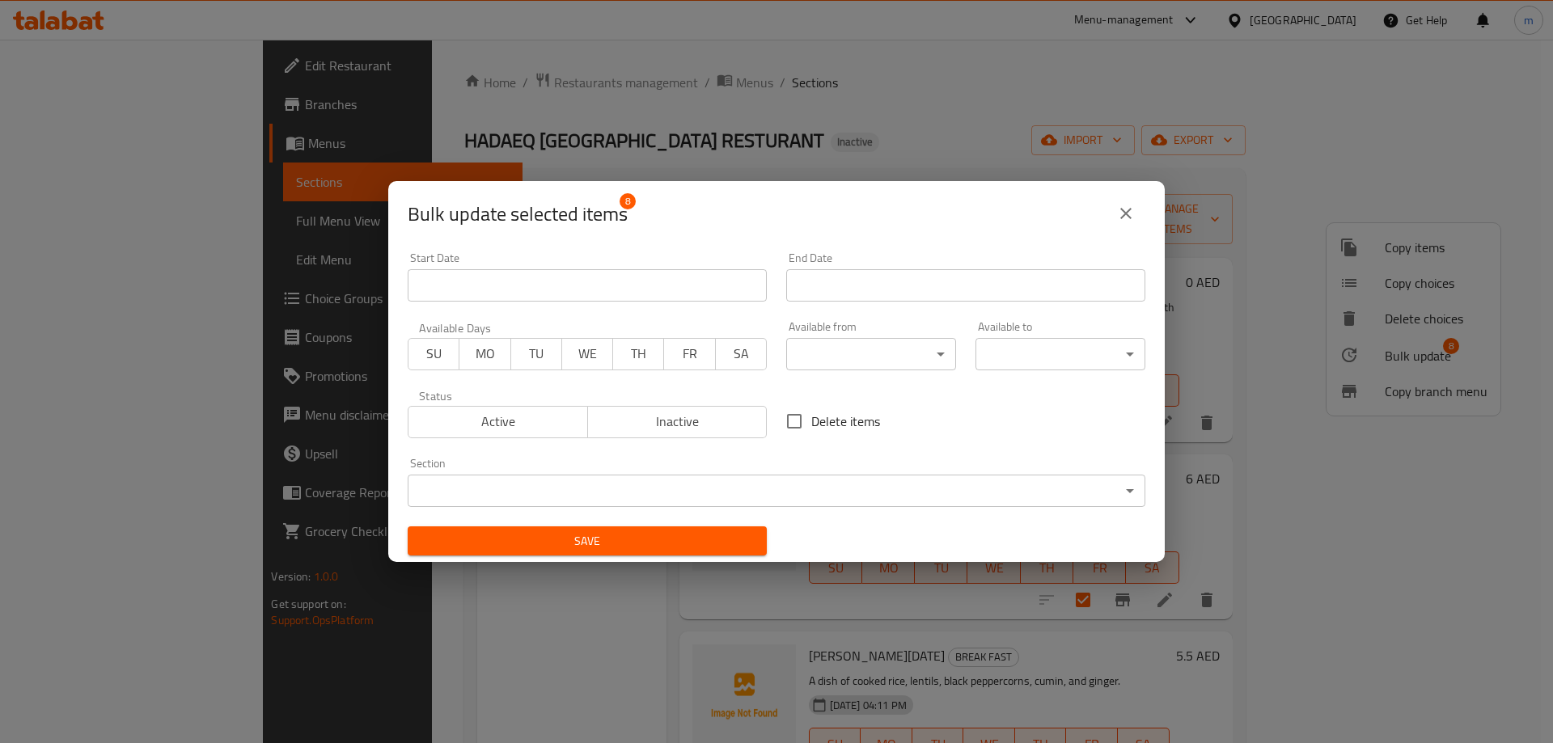
click at [425, 353] on span "SU" at bounding box center [434, 353] width 38 height 23
click at [481, 357] on span "MO" at bounding box center [485, 353] width 38 height 23
click at [537, 361] on span "TU" at bounding box center [537, 353] width 38 height 23
click at [585, 358] on span "WE" at bounding box center [588, 353] width 38 height 23
click at [628, 361] on span "TH" at bounding box center [638, 353] width 38 height 23
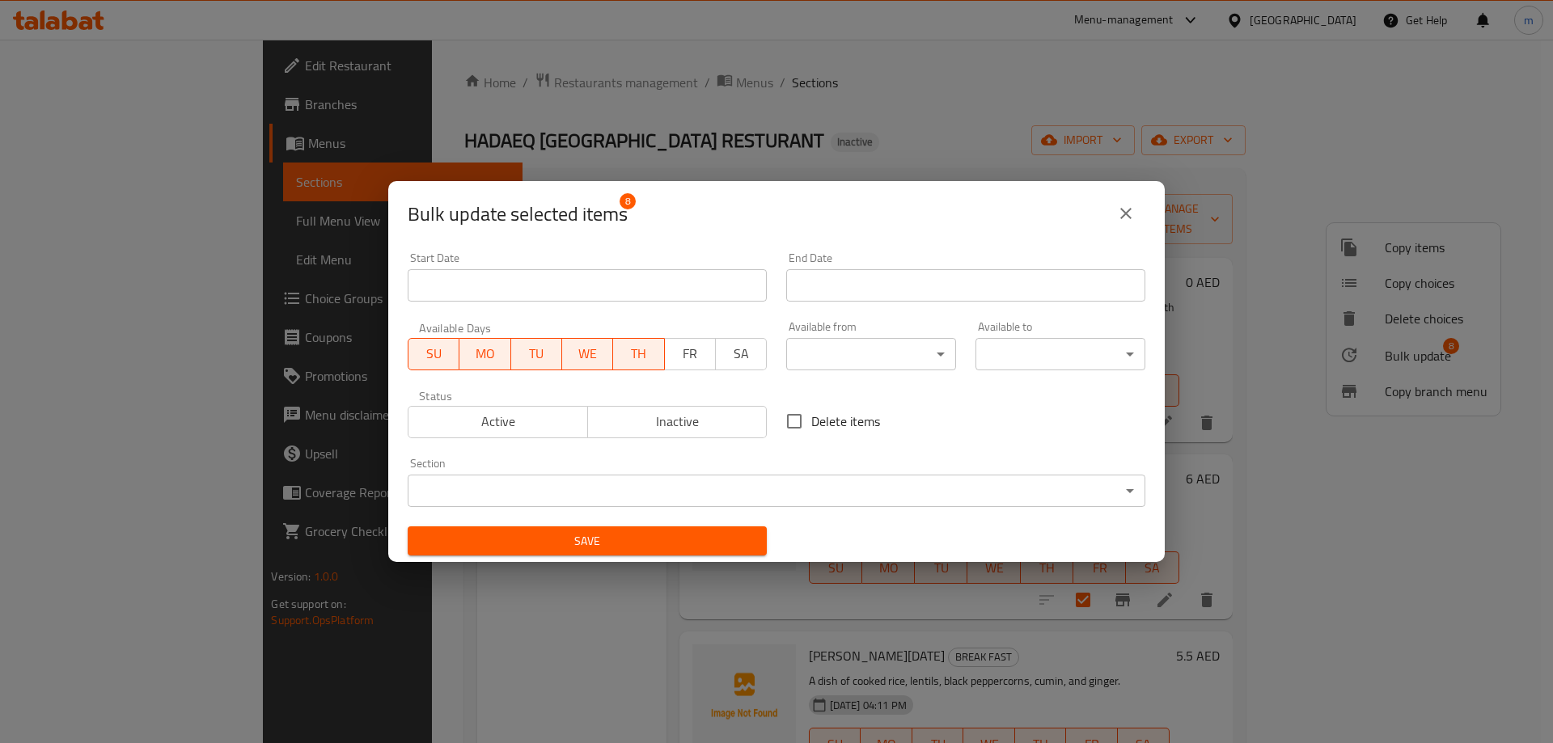
click at [684, 355] on span "FR" at bounding box center [690, 353] width 38 height 23
click at [722, 354] on span "SA" at bounding box center [741, 353] width 38 height 23
click at [890, 357] on body "​ Menu-management [GEOGRAPHIC_DATA] Get Help m Edit Restaurant Branches Menus S…" at bounding box center [776, 392] width 1553 height 704
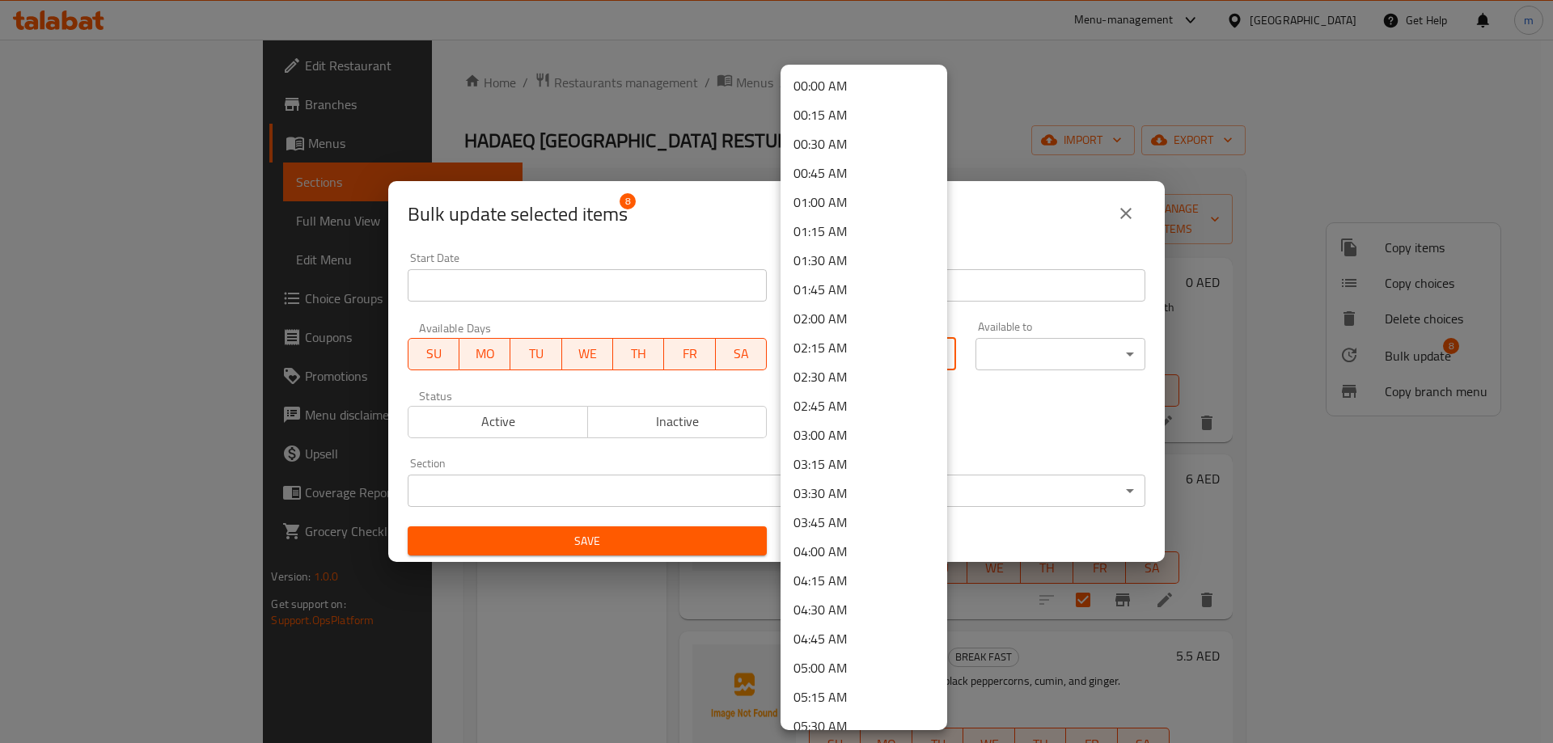
click at [839, 555] on li "04:00 AM" at bounding box center [863, 551] width 167 height 29
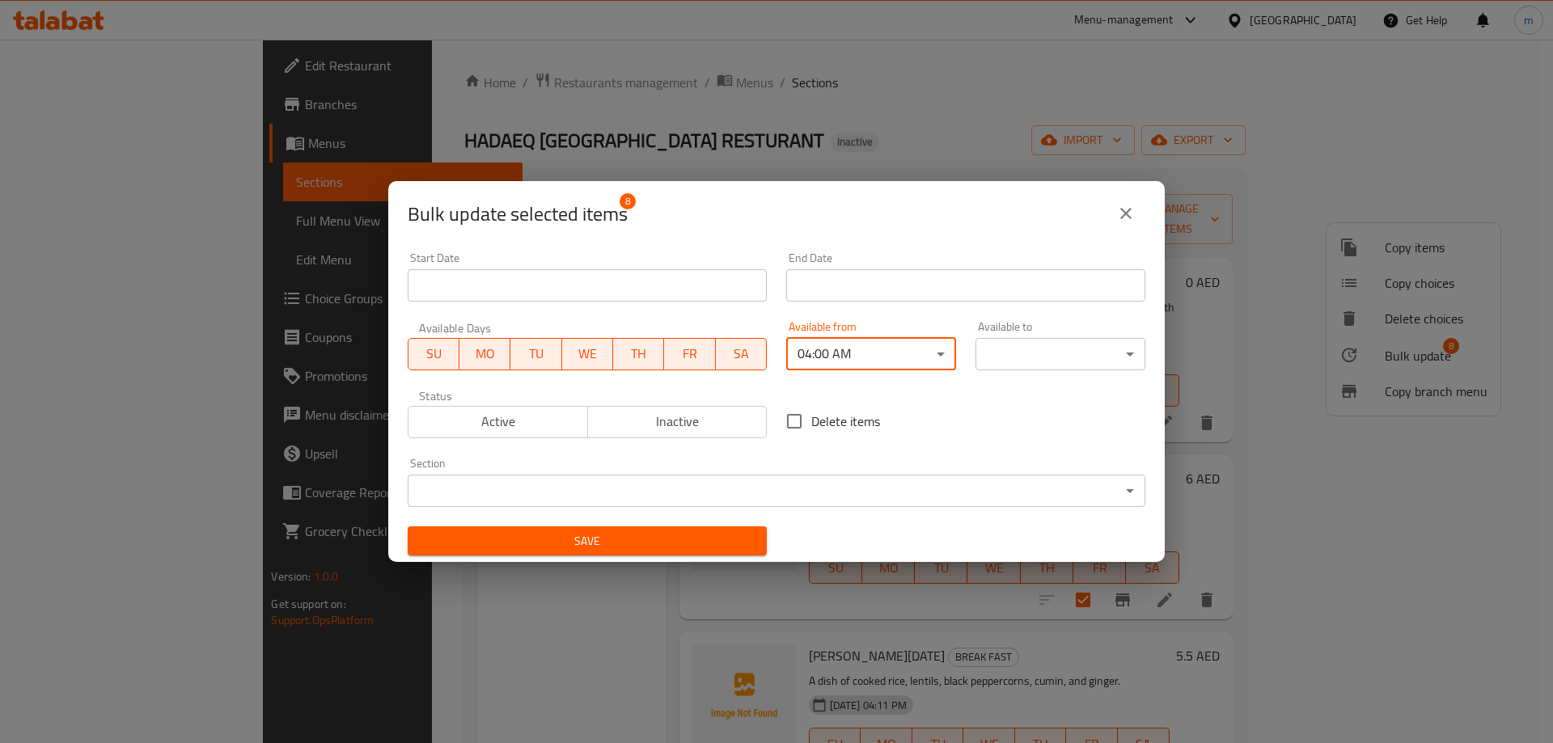
click at [1070, 359] on body "​ Menu-management [GEOGRAPHIC_DATA] Get Help m Edit Restaurant Branches Menus S…" at bounding box center [776, 392] width 1553 height 704
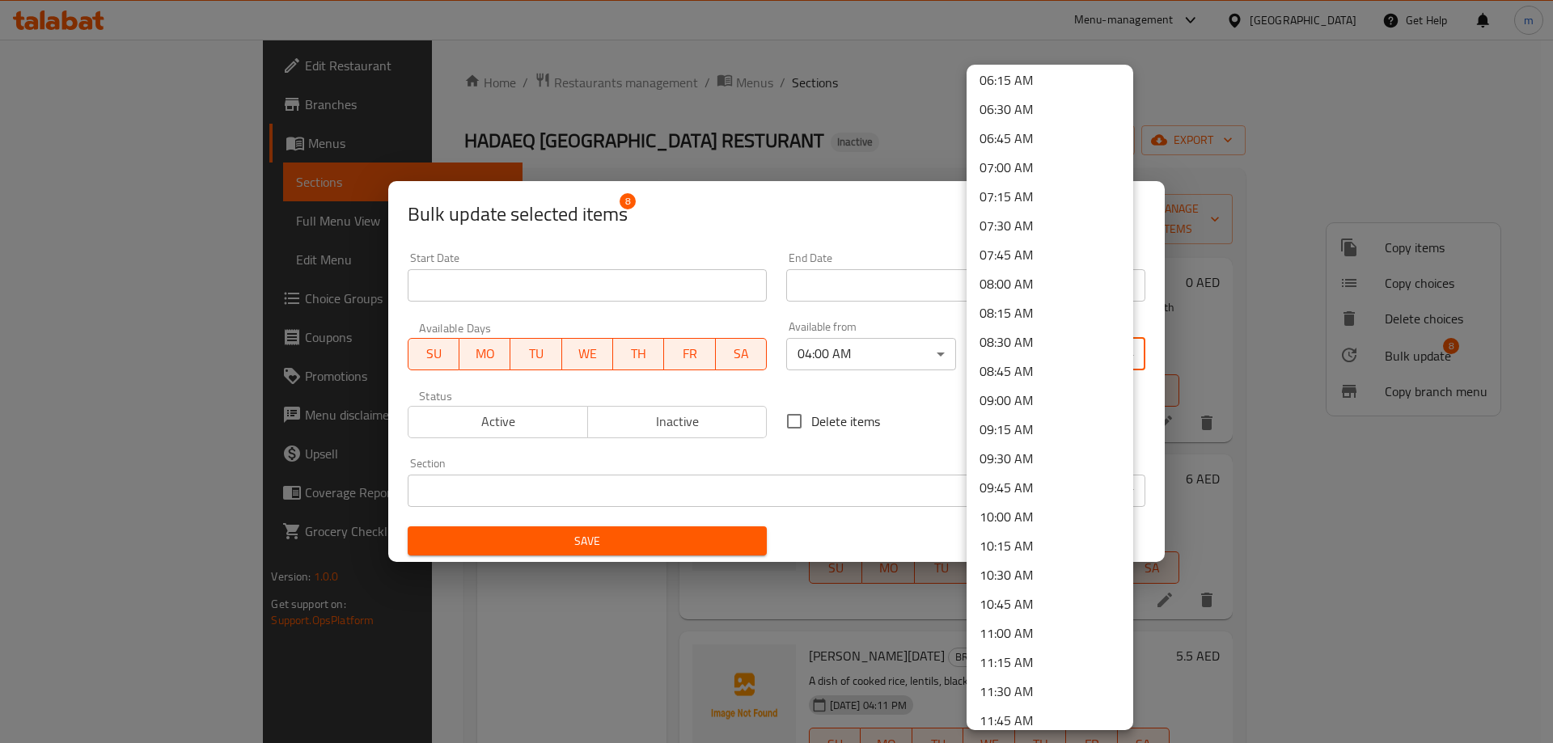
scroll to position [809, 0]
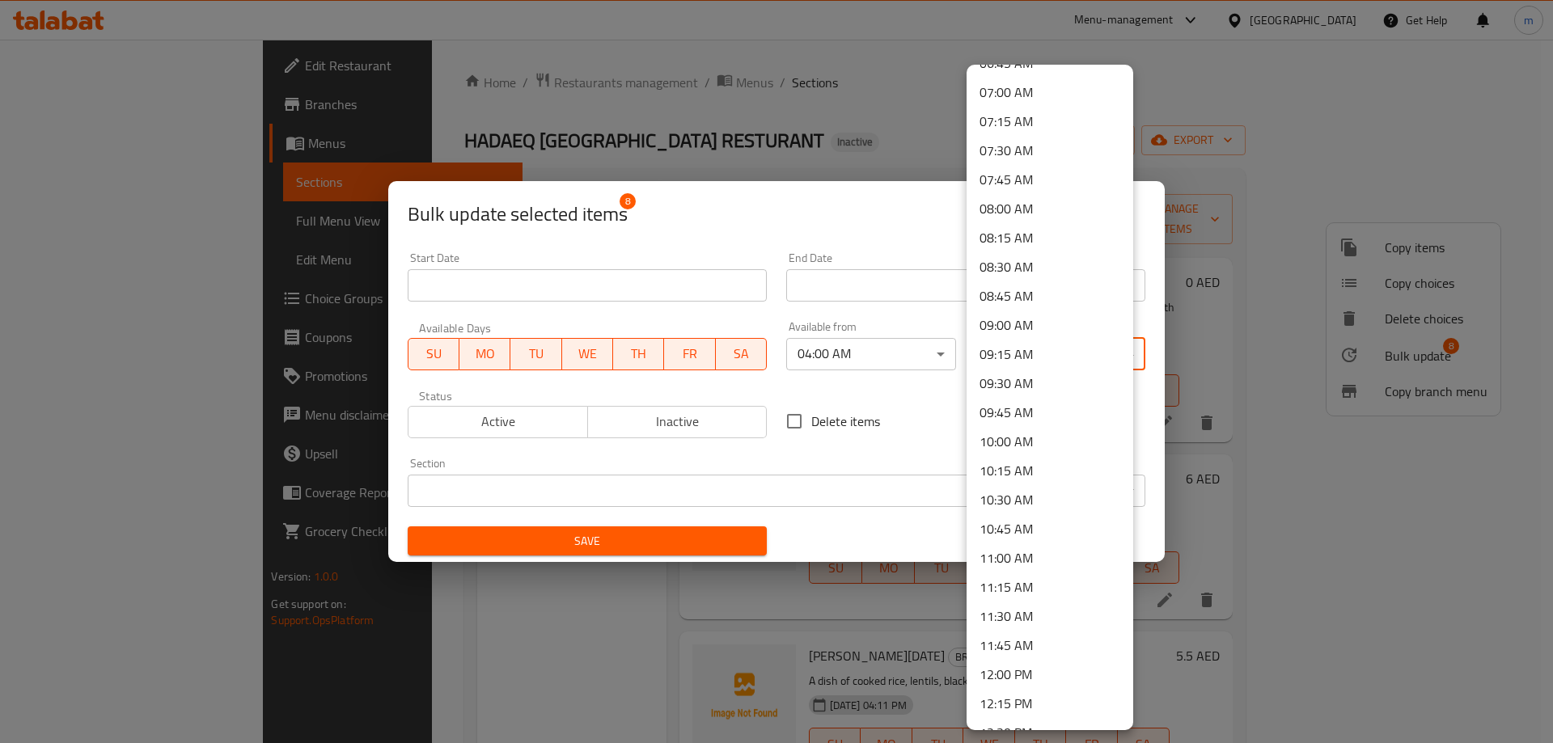
click at [1034, 565] on li "11:00 AM" at bounding box center [1049, 557] width 167 height 29
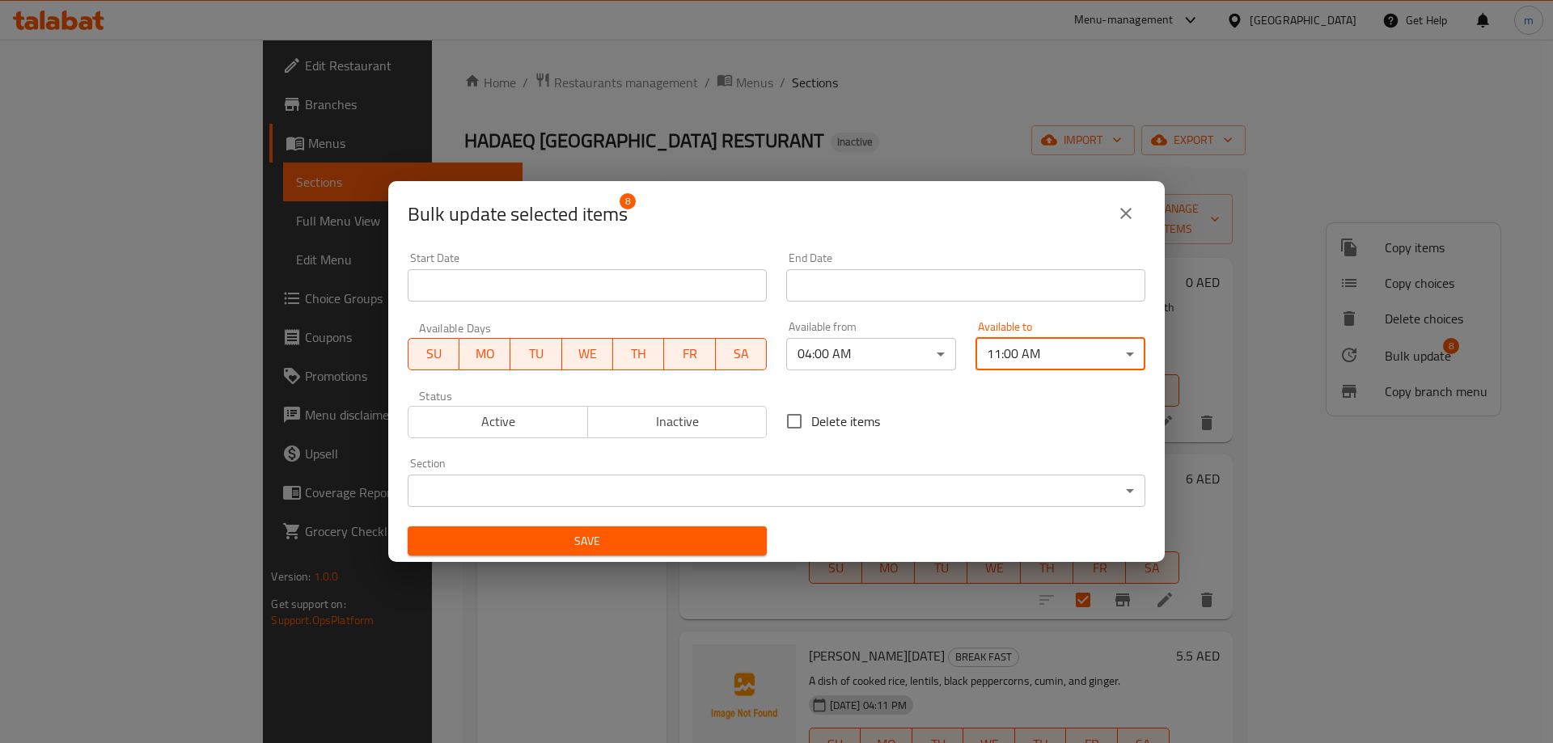
click at [497, 429] on span "Active" at bounding box center [498, 421] width 167 height 23
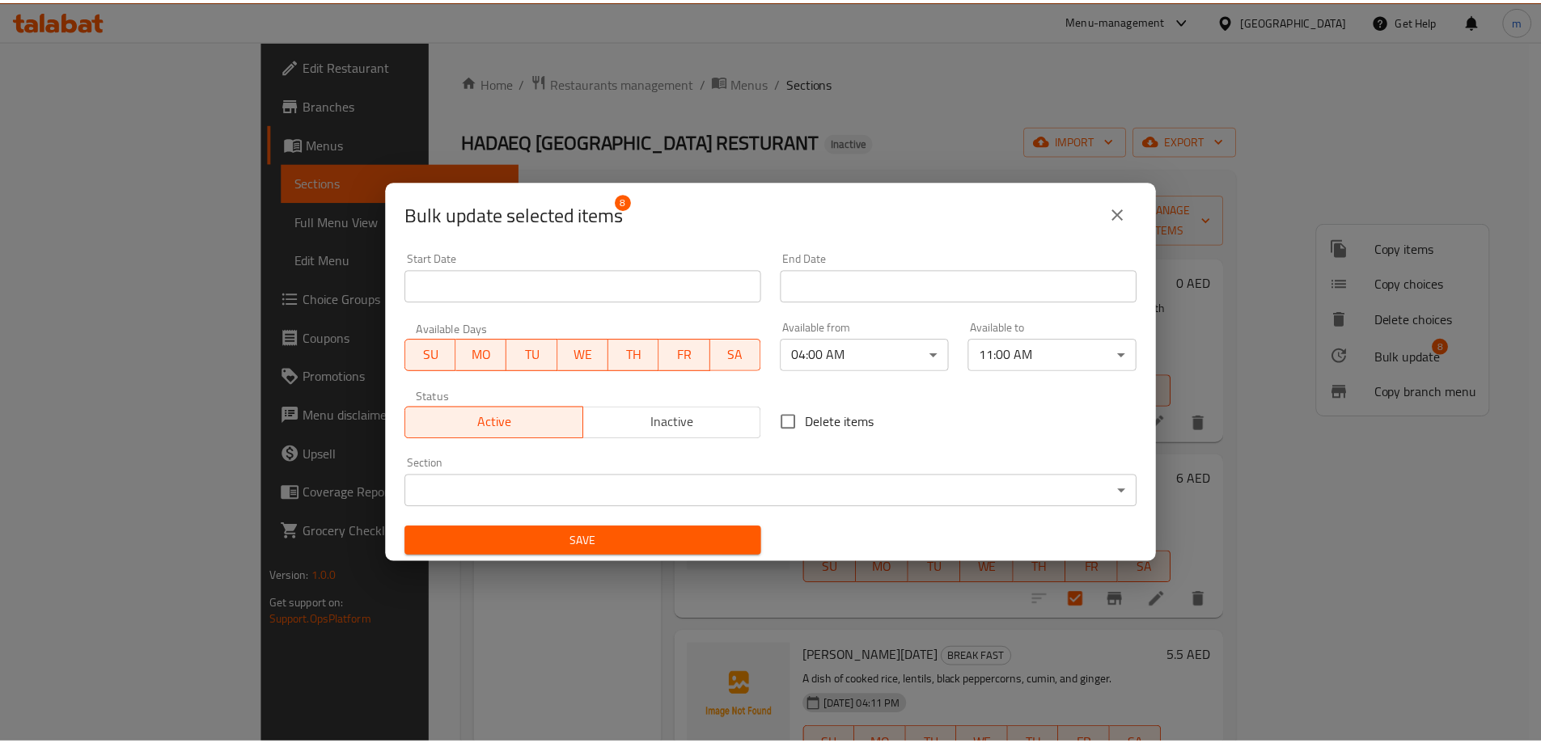
scroll to position [3, 0]
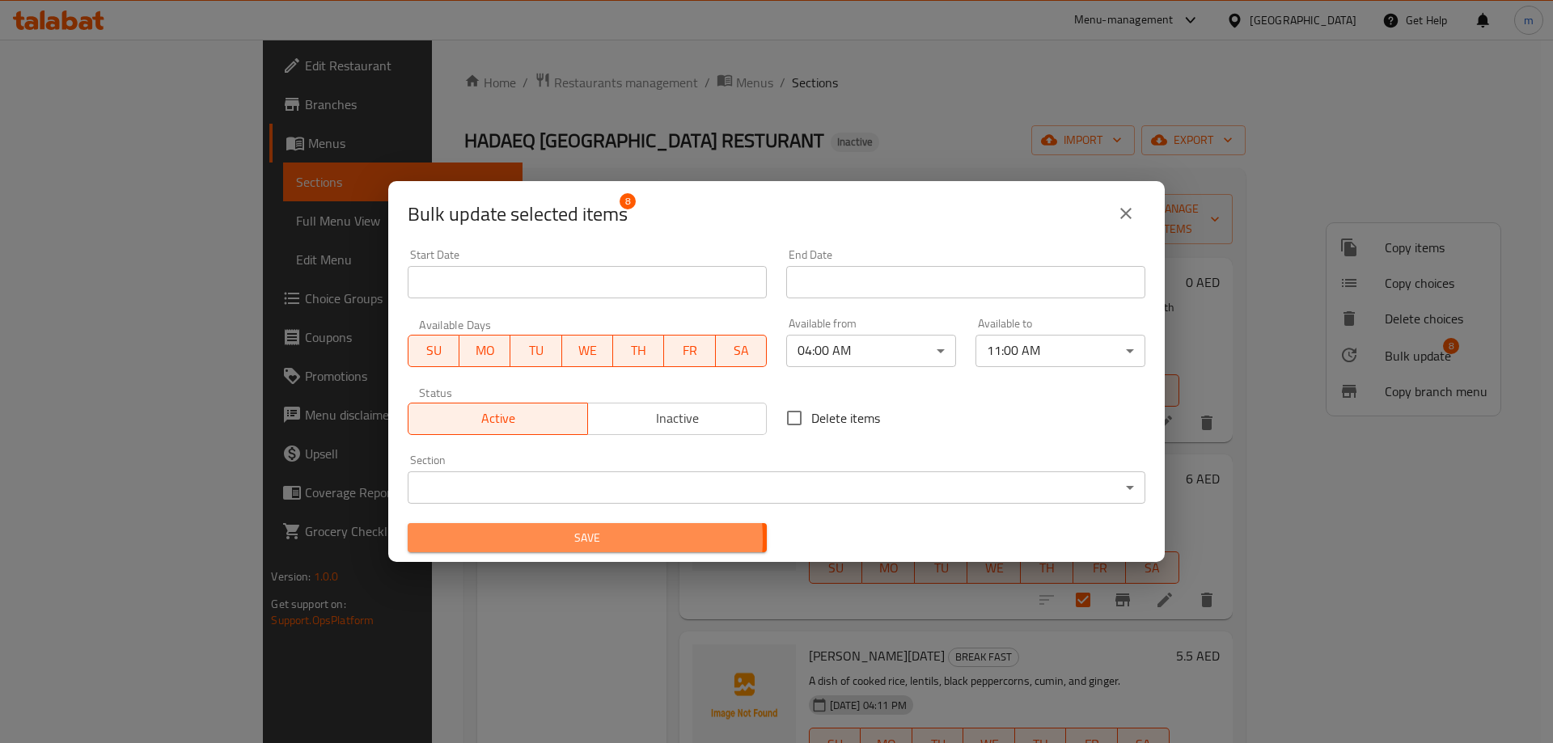
click at [578, 539] on span "Save" at bounding box center [587, 538] width 333 height 20
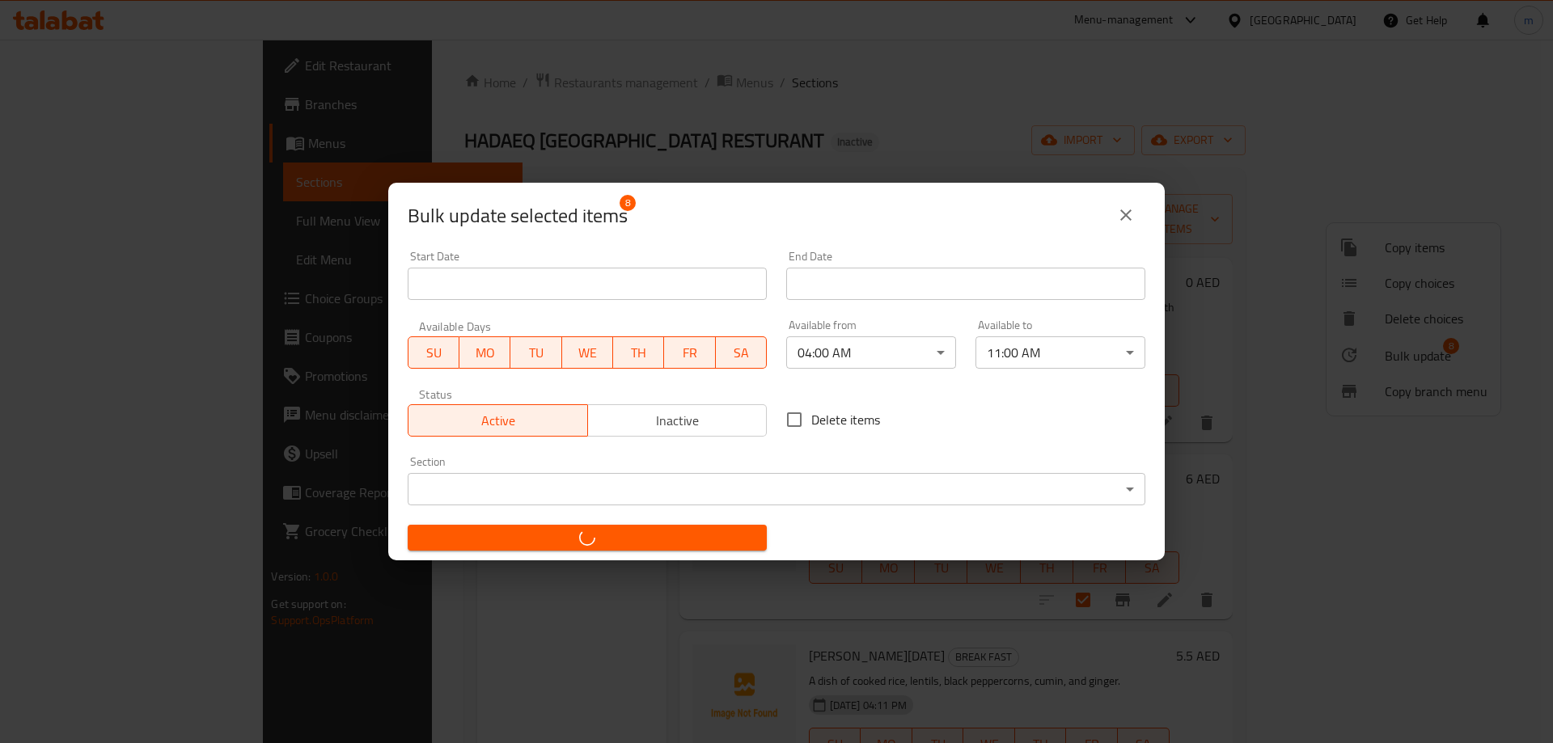
checkbox input "false"
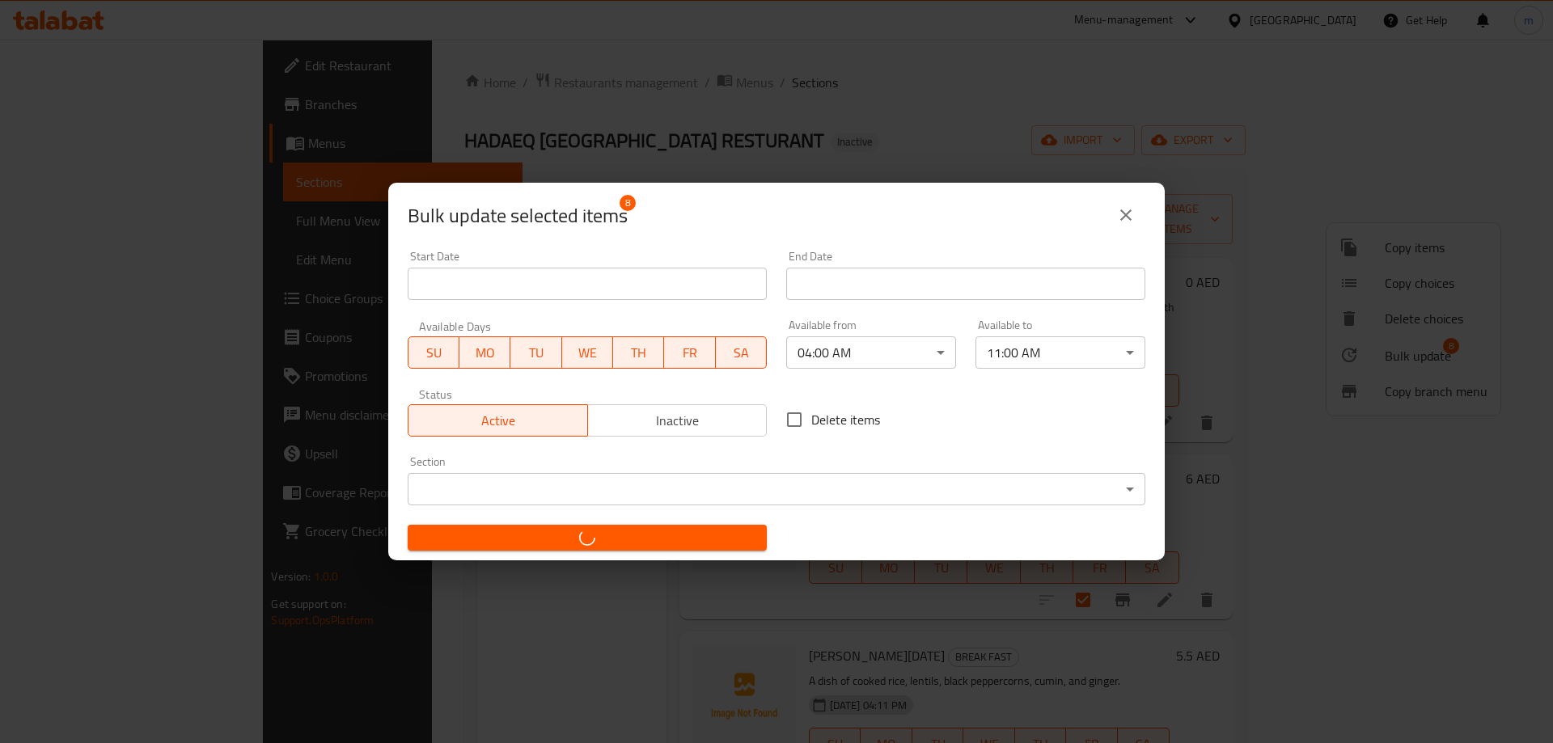
checkbox input "false"
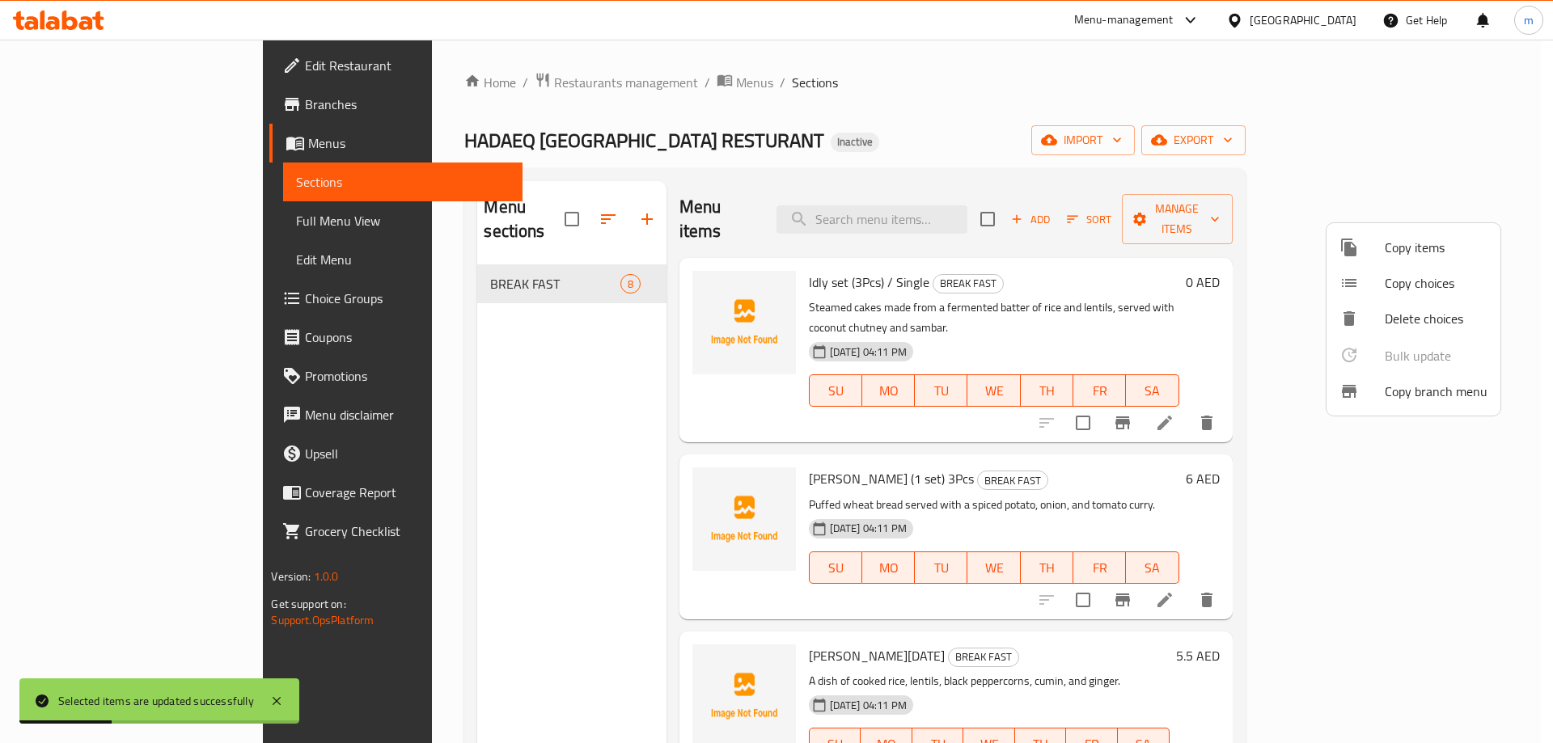
click at [118, 215] on div at bounding box center [776, 371] width 1553 height 743
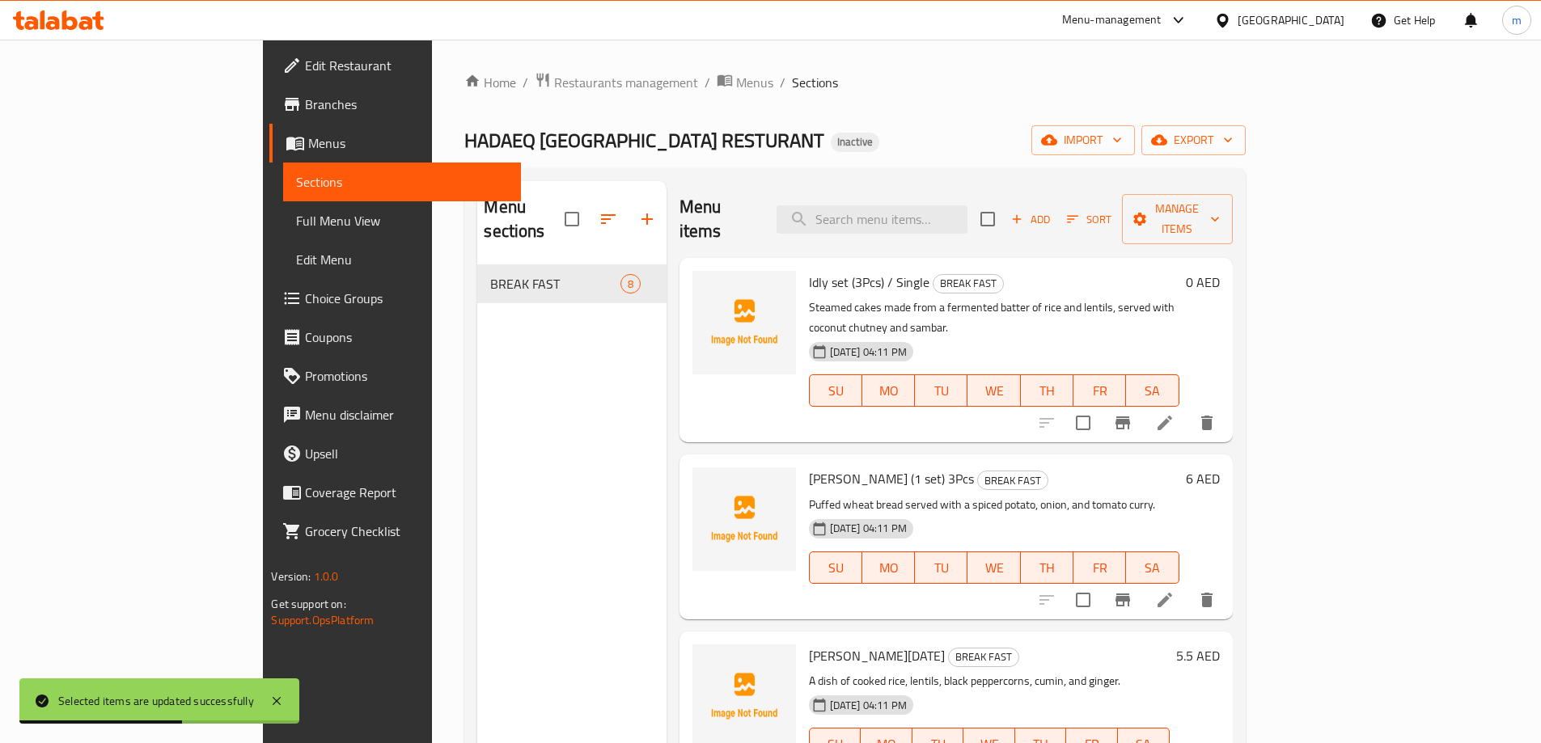
click at [296, 222] on span "Full Menu View" at bounding box center [401, 220] width 211 height 19
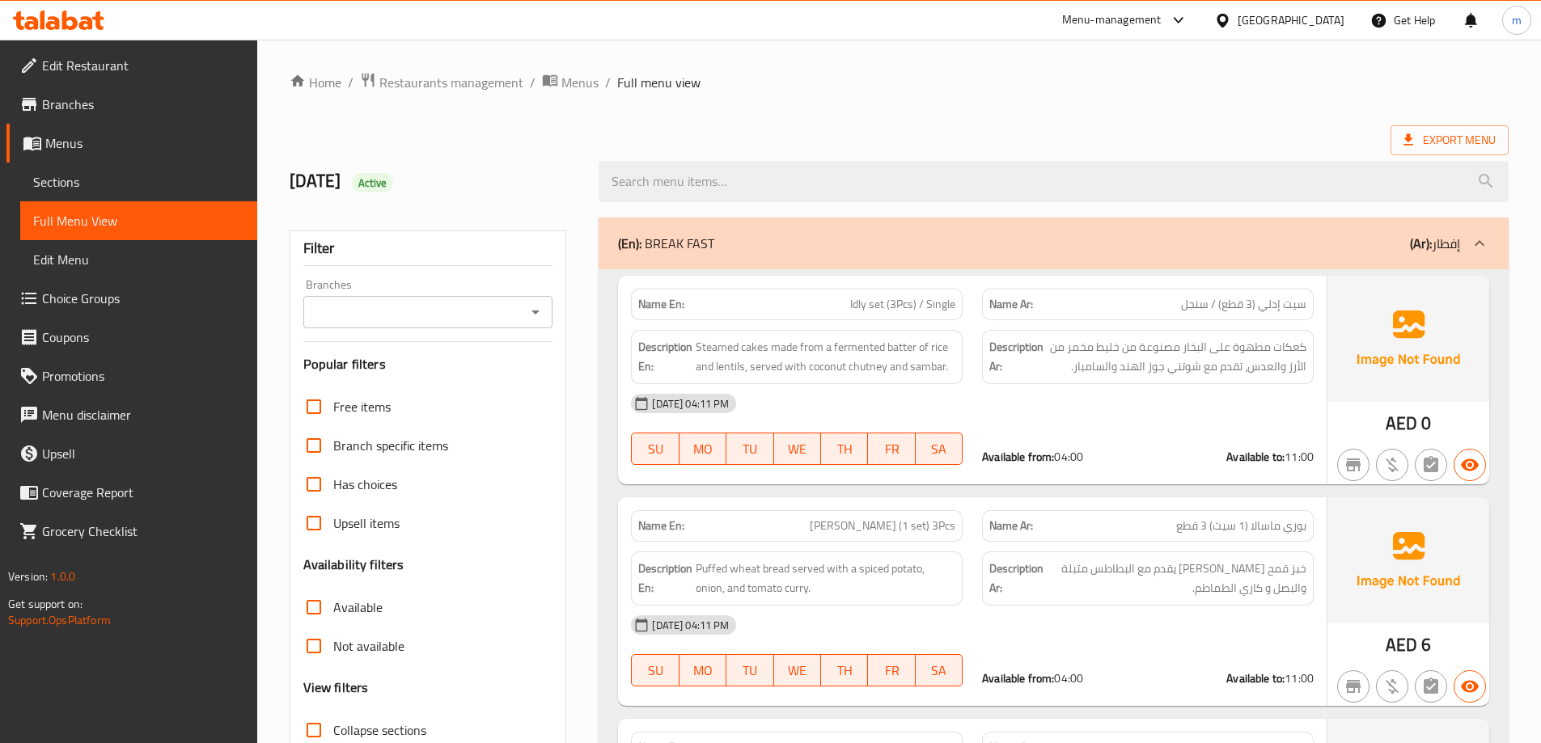
click at [87, 183] on span "Sections" at bounding box center [138, 181] width 211 height 19
